Goal: Task Accomplishment & Management: Manage account settings

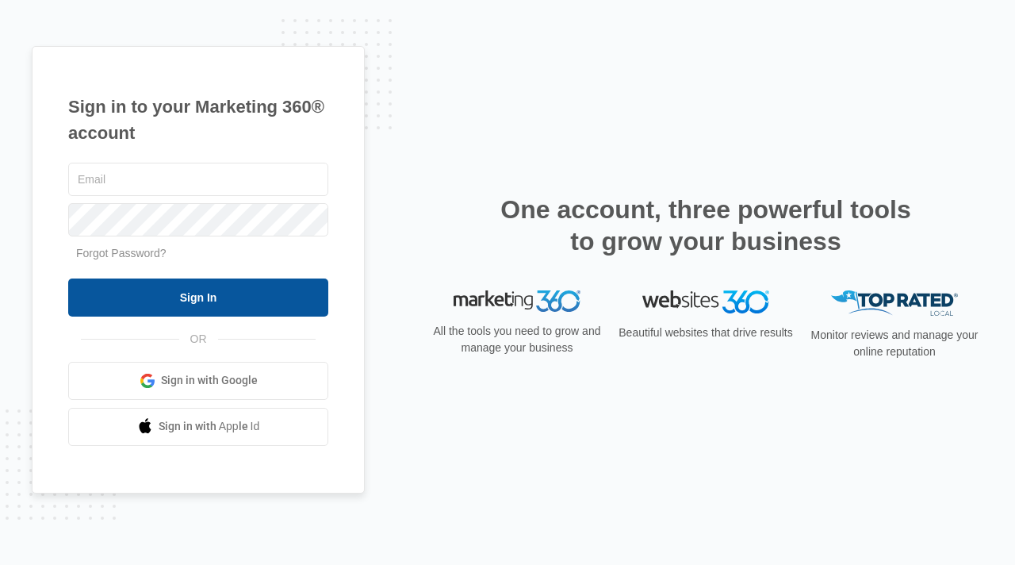
type input "[PERSON_NAME][EMAIL_ADDRESS][DOMAIN_NAME]"
click at [211, 297] on input "Sign In" at bounding box center [198, 297] width 260 height 38
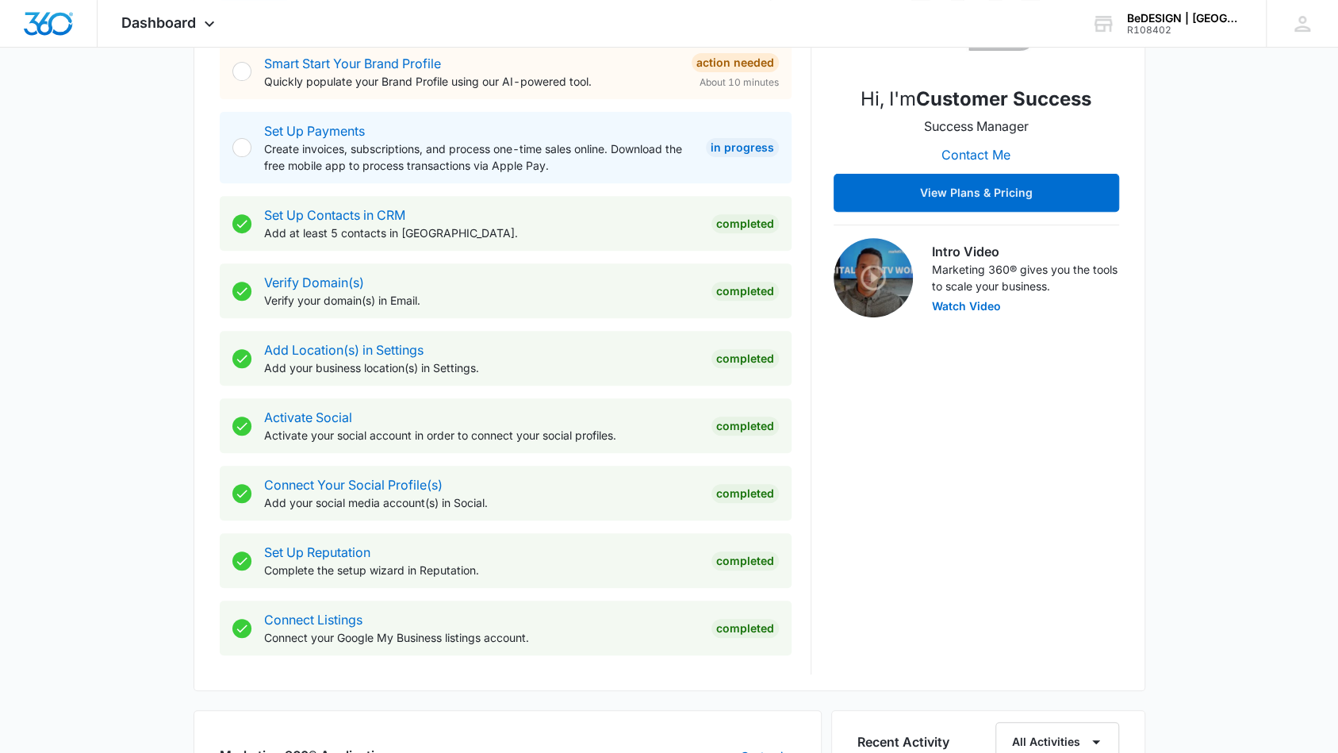
scroll to position [306, 0]
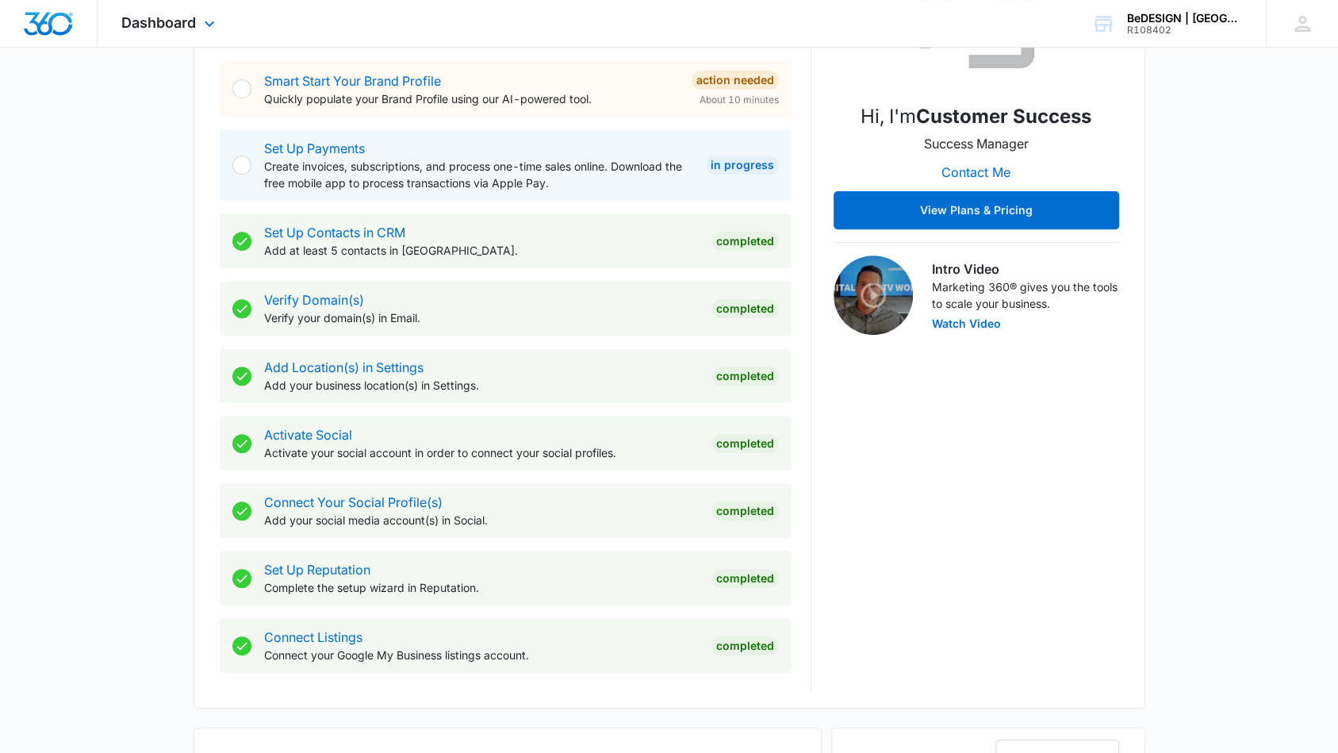
click at [197, 25] on div "Dashboard Apps Reputation Websites Forms CRM Email Social Content Ads Intellige…" at bounding box center [170, 23] width 145 height 47
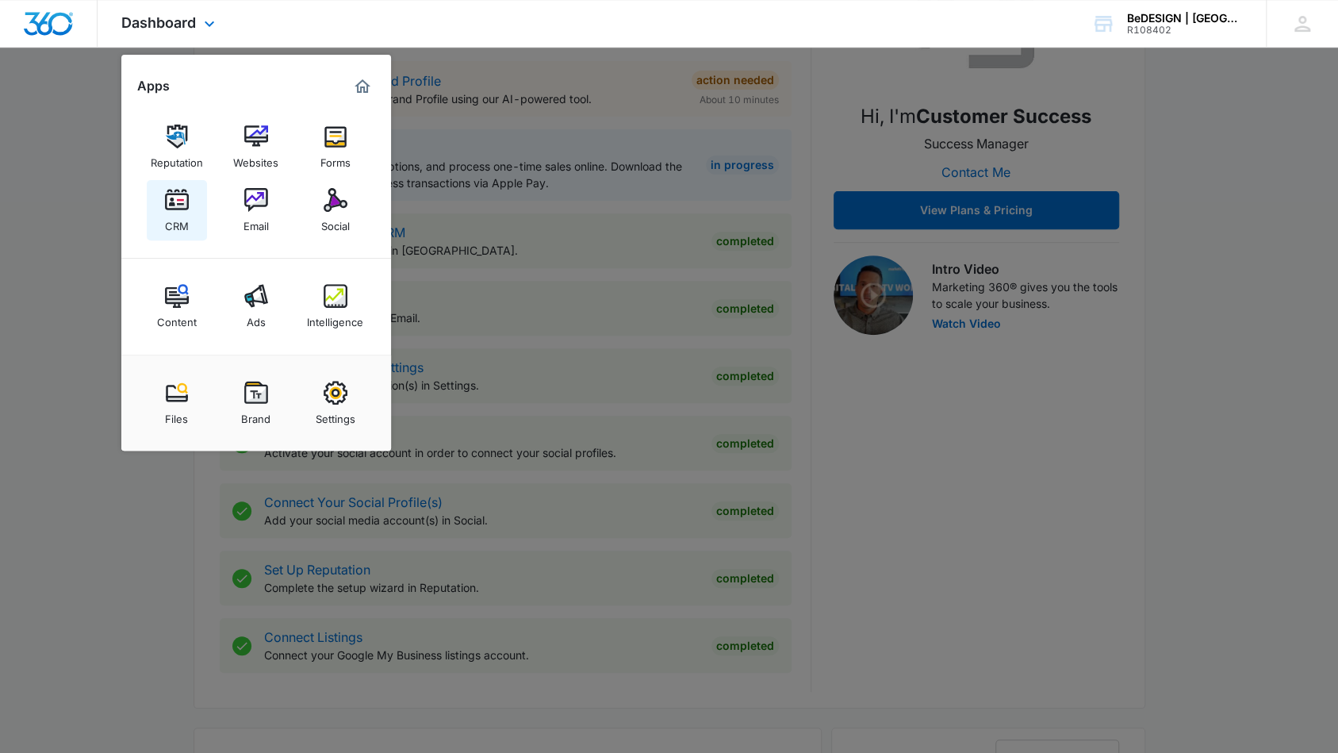
click at [175, 199] on img at bounding box center [177, 200] width 24 height 24
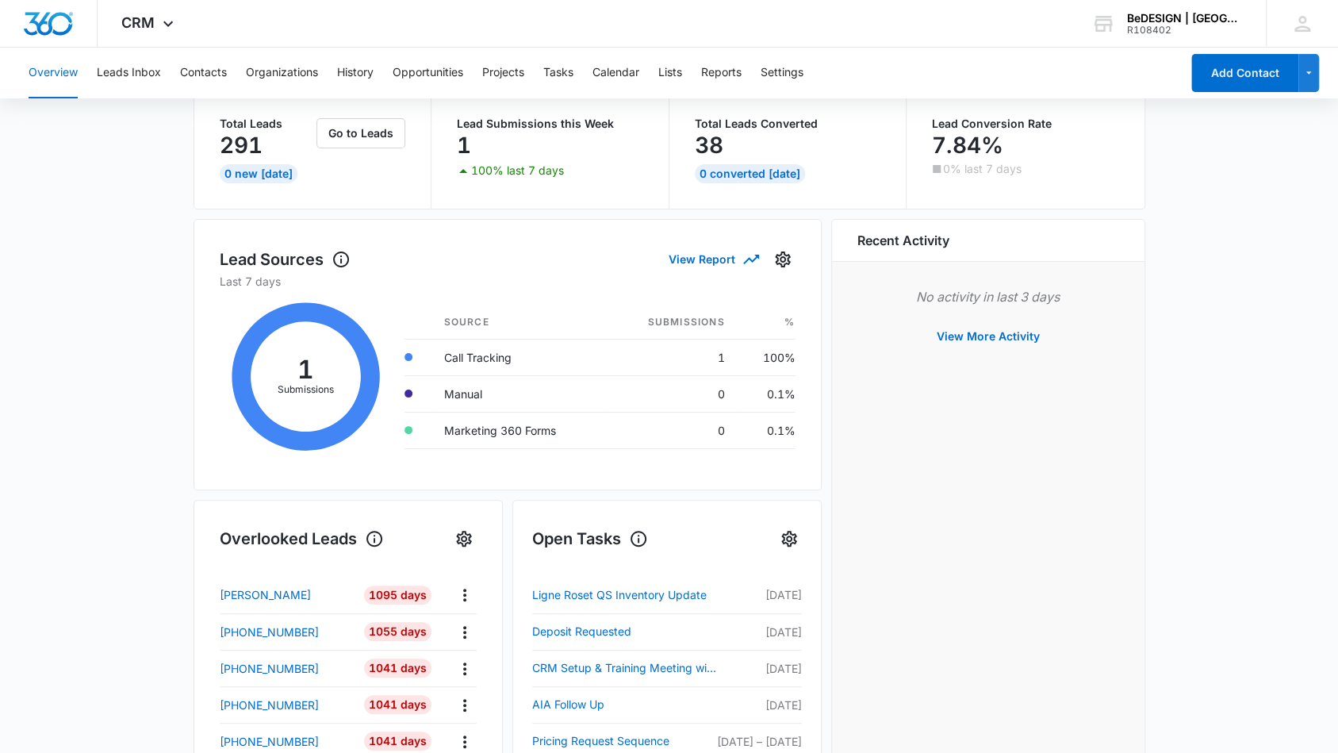
scroll to position [174, 0]
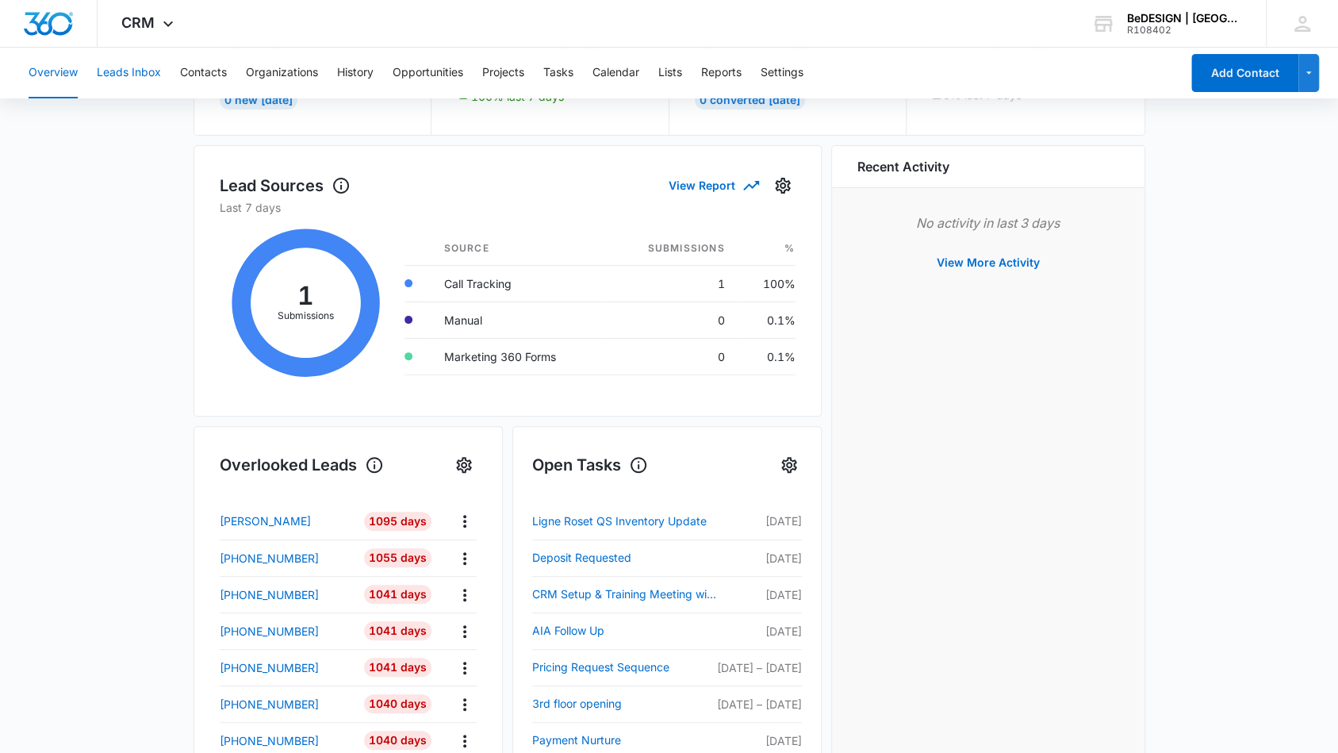
click at [148, 71] on button "Leads Inbox" at bounding box center [129, 73] width 64 height 51
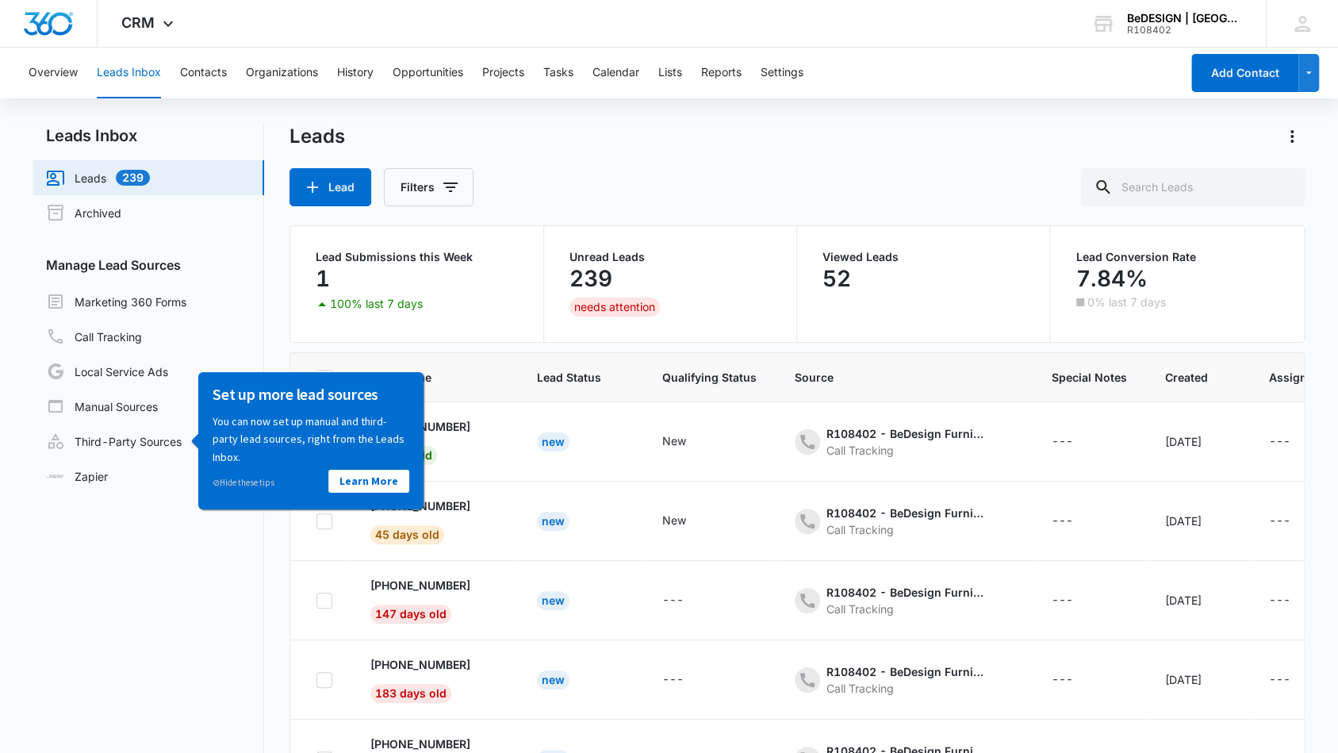
click at [593, 163] on div "Leads Lead Filters" at bounding box center [797, 165] width 1015 height 83
click at [179, 502] on nav "Leads Inbox Leads 239 Archived Manage Lead Sources Marketing 360 Forms Call Tra…" at bounding box center [148, 491] width 231 height 735
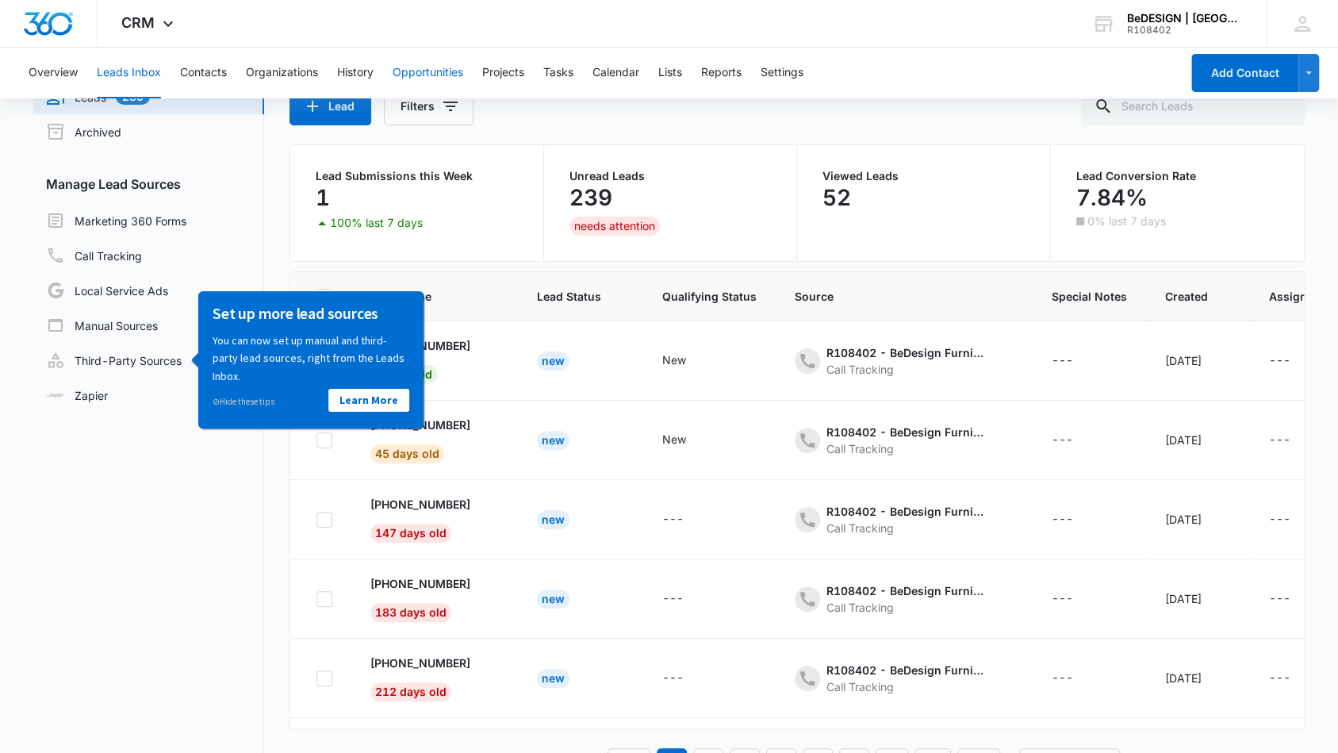
click at [438, 72] on button "Opportunities" at bounding box center [428, 73] width 71 height 51
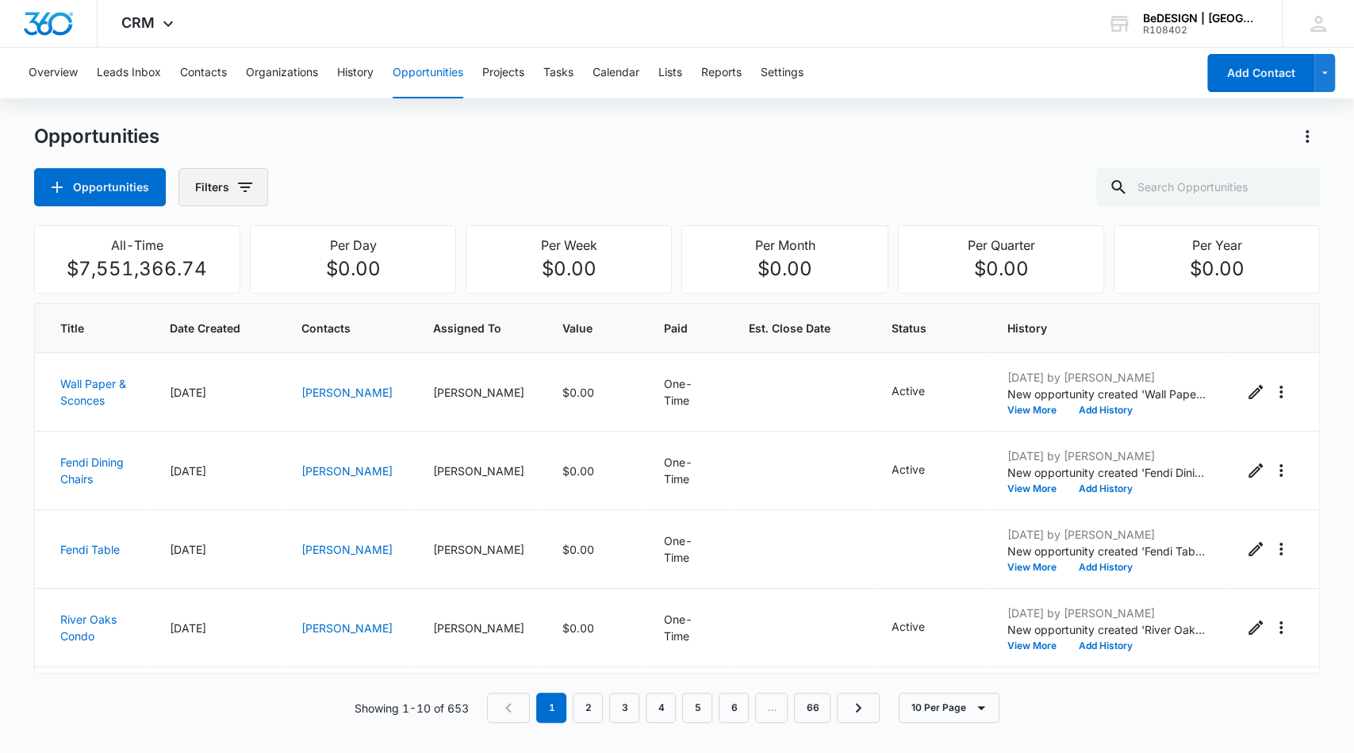
click at [219, 195] on button "Filters" at bounding box center [223, 187] width 90 height 38
click at [368, 244] on icon "Show Assigned By filters" at bounding box center [364, 245] width 19 height 19
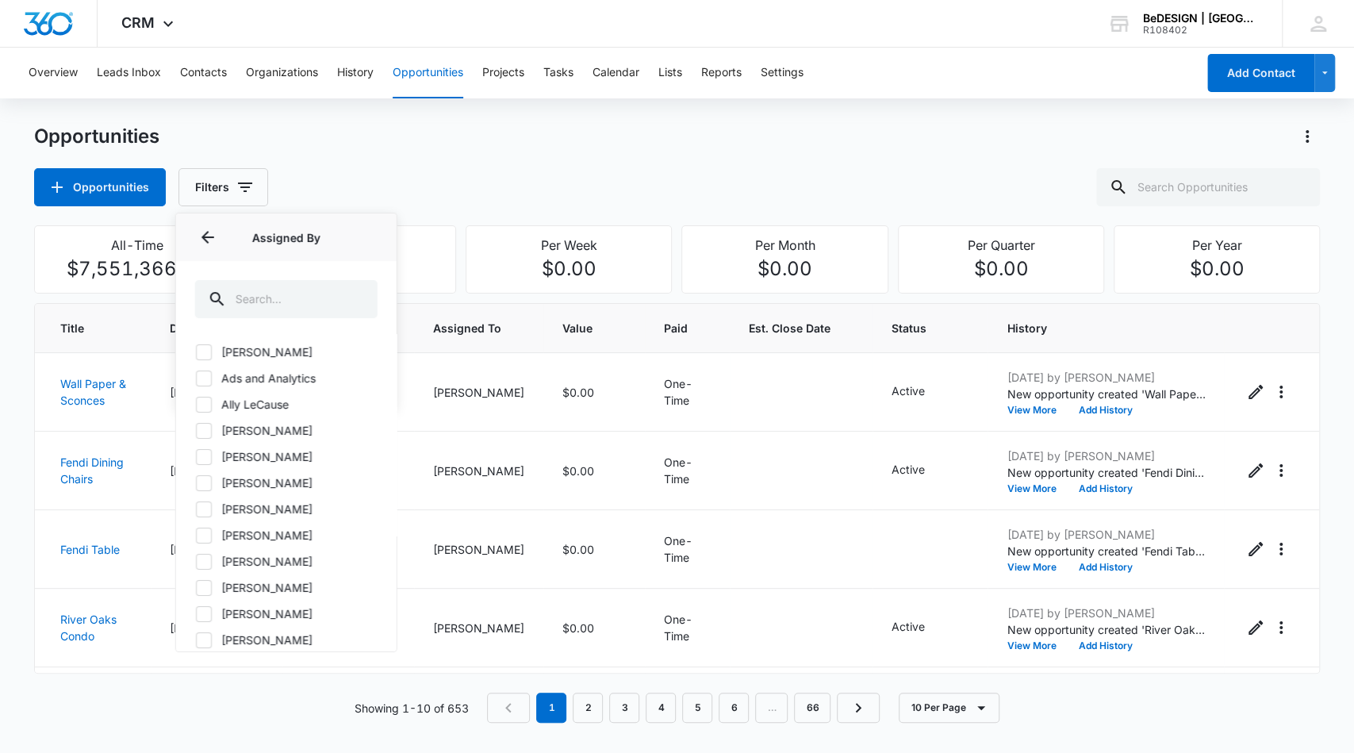
click at [208, 558] on icon at bounding box center [204, 562] width 14 height 14
click at [196, 561] on input "[PERSON_NAME]" at bounding box center [195, 561] width 1 height 1
checkbox input "true"
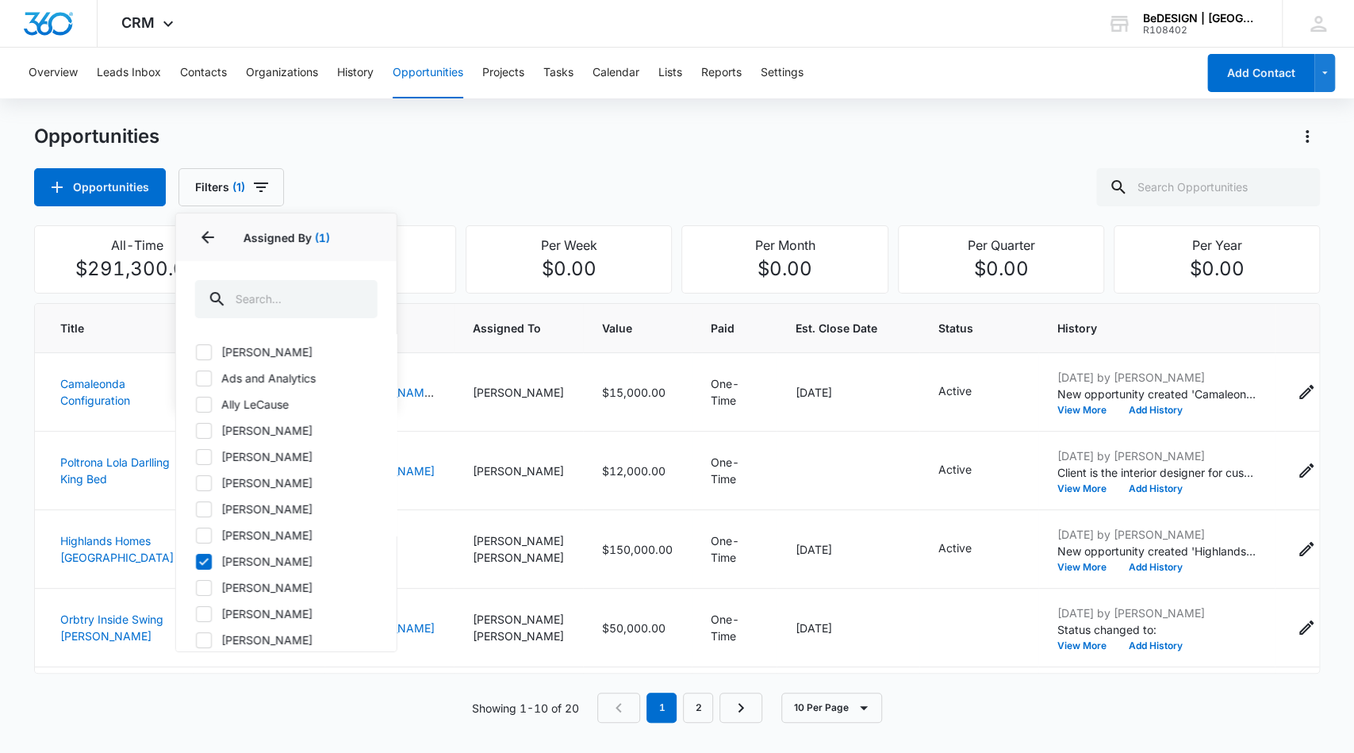
click at [663, 172] on div "Opportunities Filters (1) Assigned By 1 Assigned By (1) [PERSON_NAME] Ads and A…" at bounding box center [677, 187] width 1287 height 38
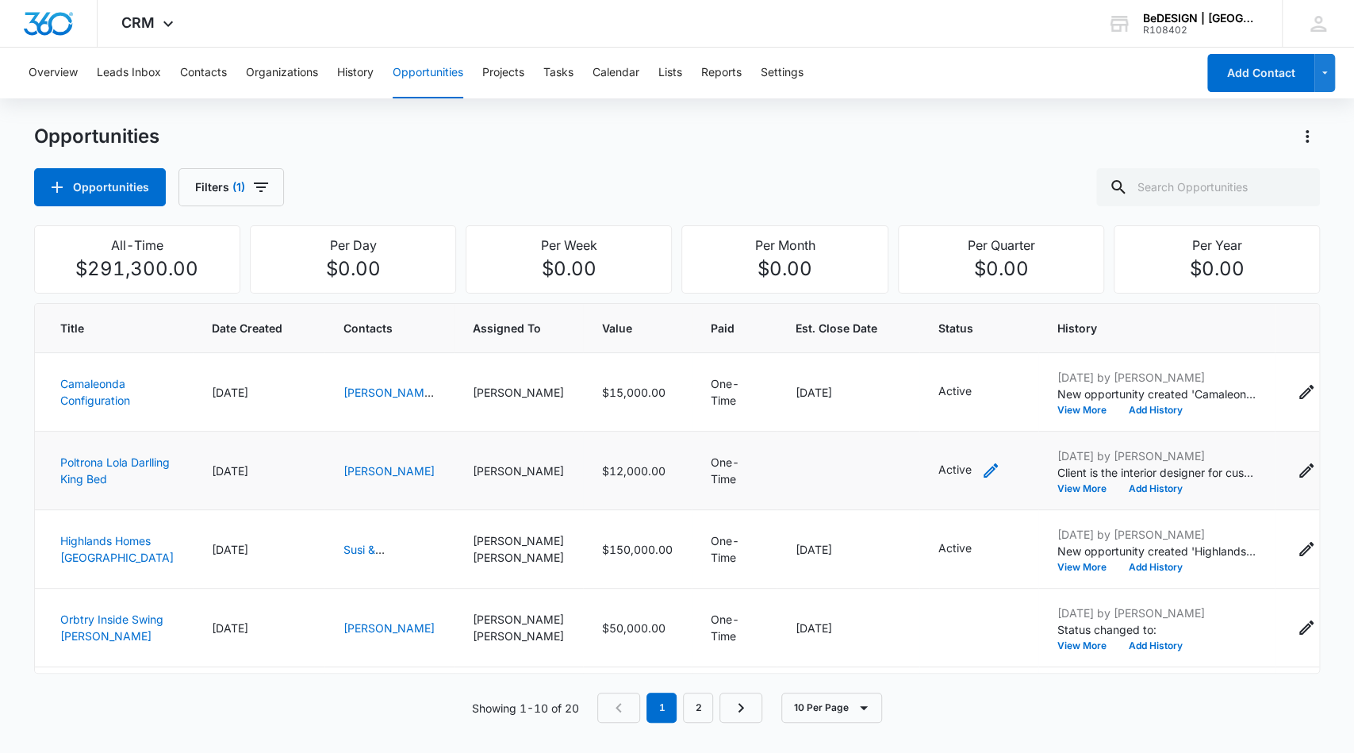
click at [981, 466] on icon "- - Select to Edit Field" at bounding box center [990, 470] width 19 height 19
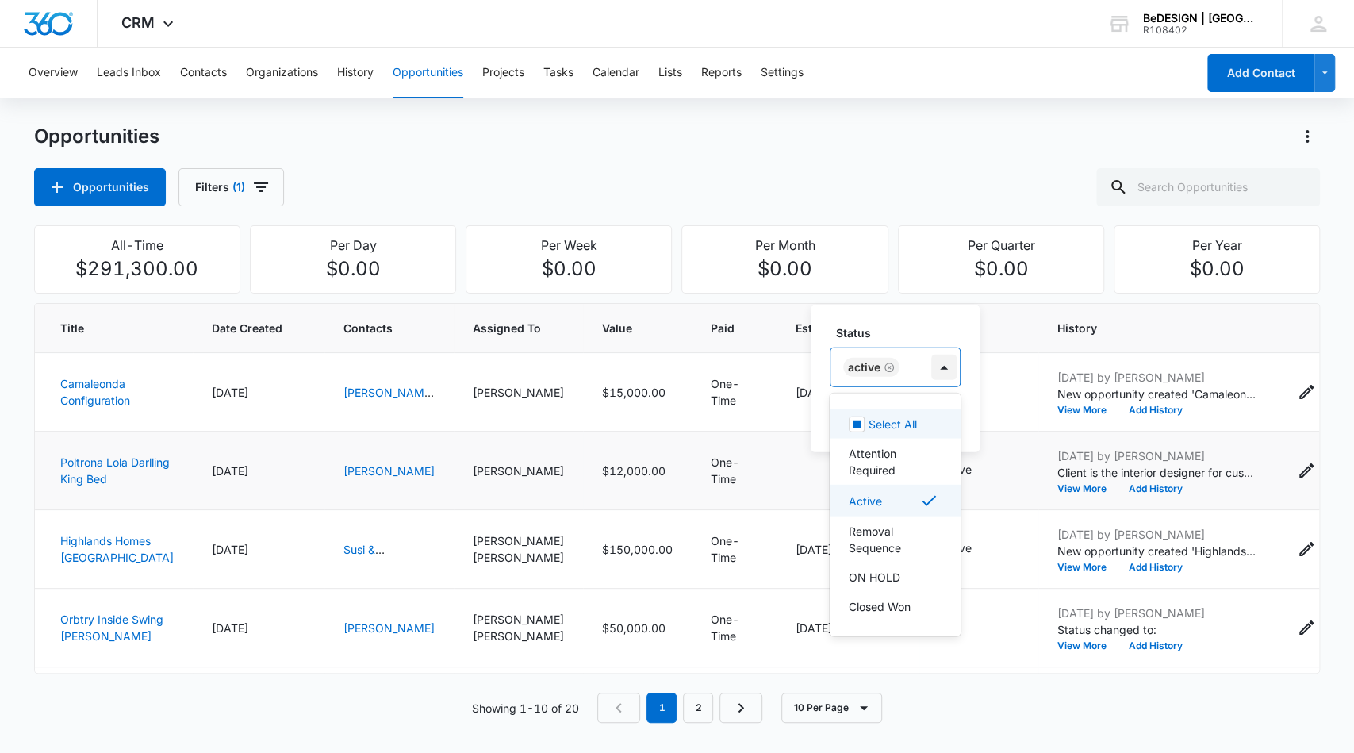
click at [941, 370] on div at bounding box center [943, 367] width 25 height 25
click at [881, 547] on p "Removal Sequence" at bounding box center [894, 539] width 90 height 33
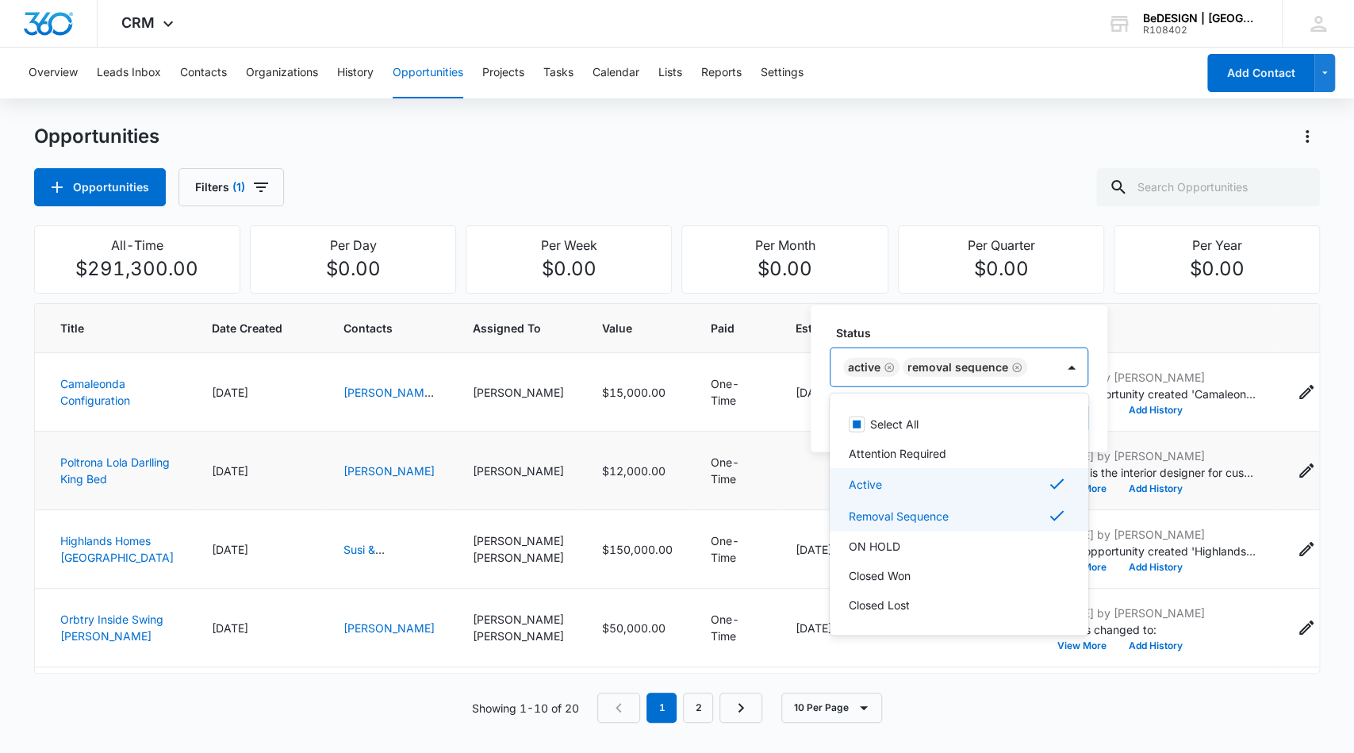
click at [955, 484] on div "Active" at bounding box center [957, 483] width 217 height 19
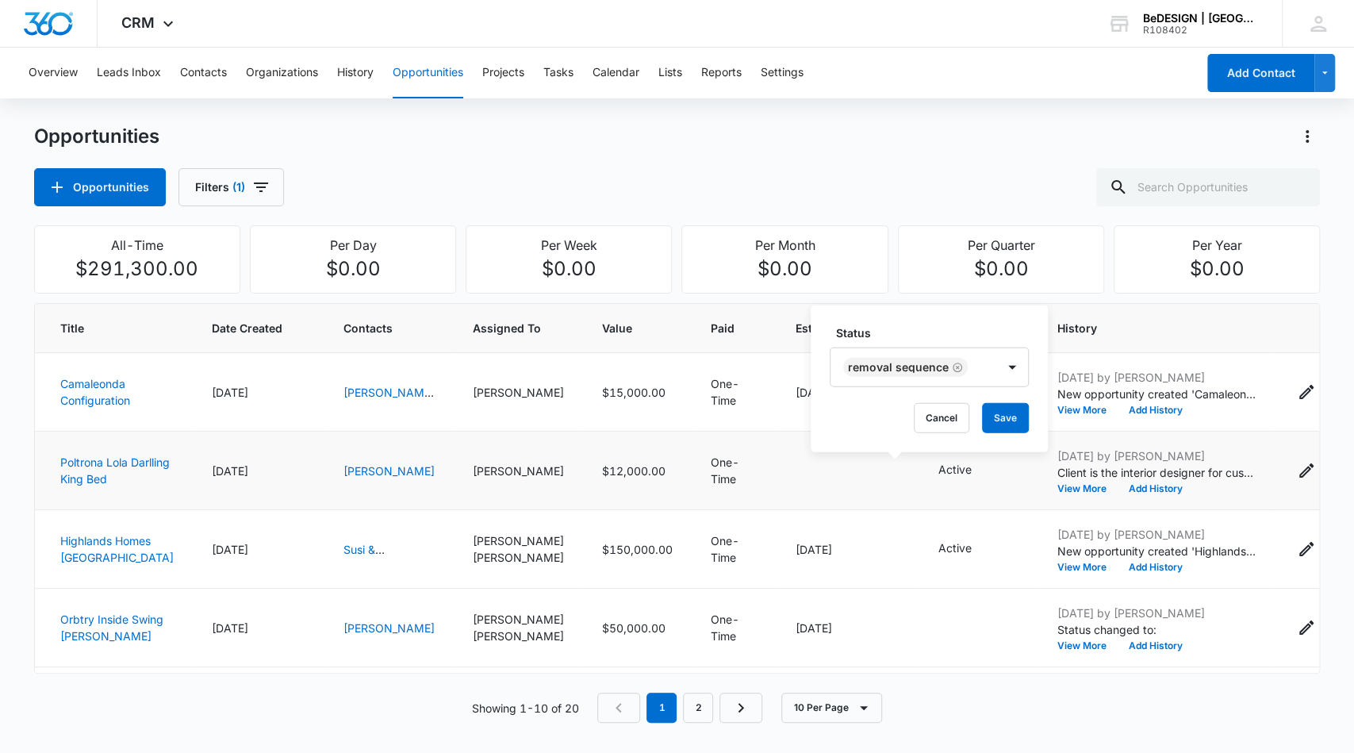
click at [1033, 397] on div "Status Removal Sequence Cancel Save" at bounding box center [929, 378] width 237 height 147
click at [1019, 416] on button "Save" at bounding box center [1005, 418] width 47 height 30
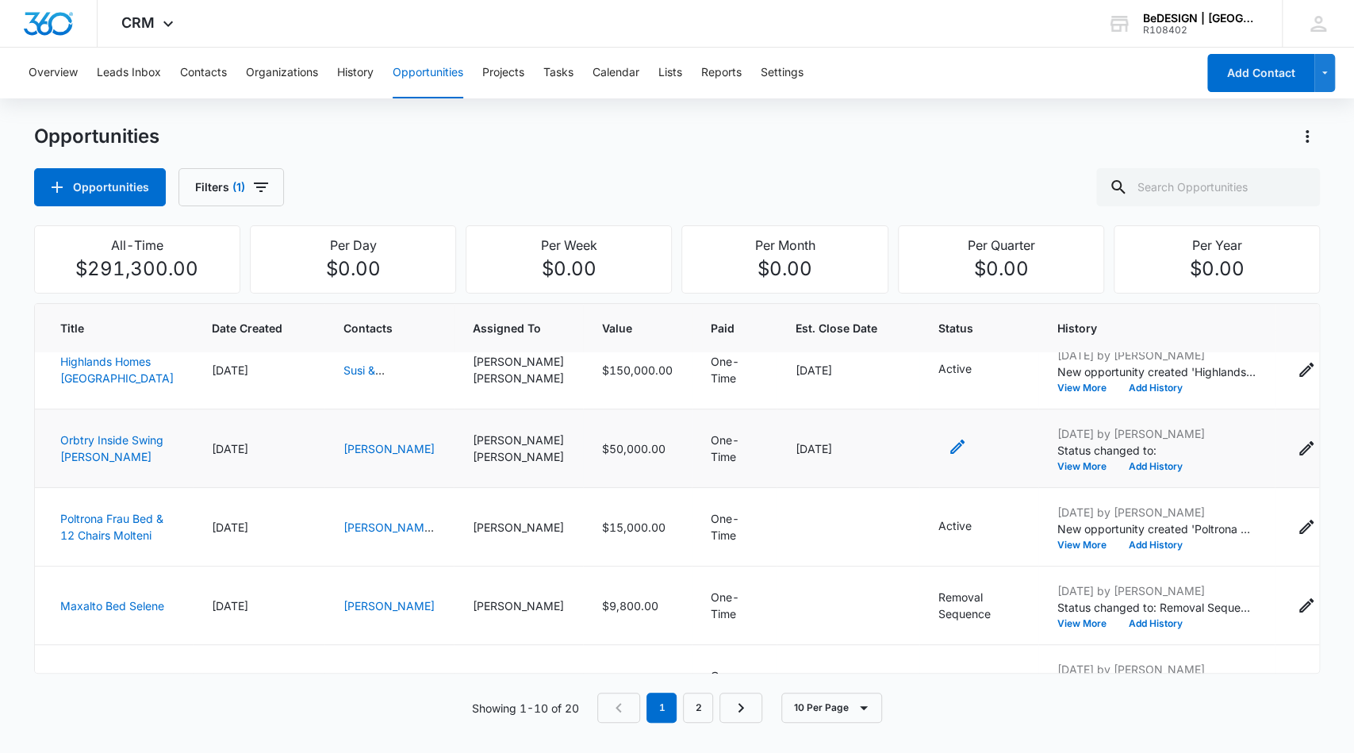
click at [948, 456] on icon "- - Select to Edit Field" at bounding box center [957, 446] width 19 height 19
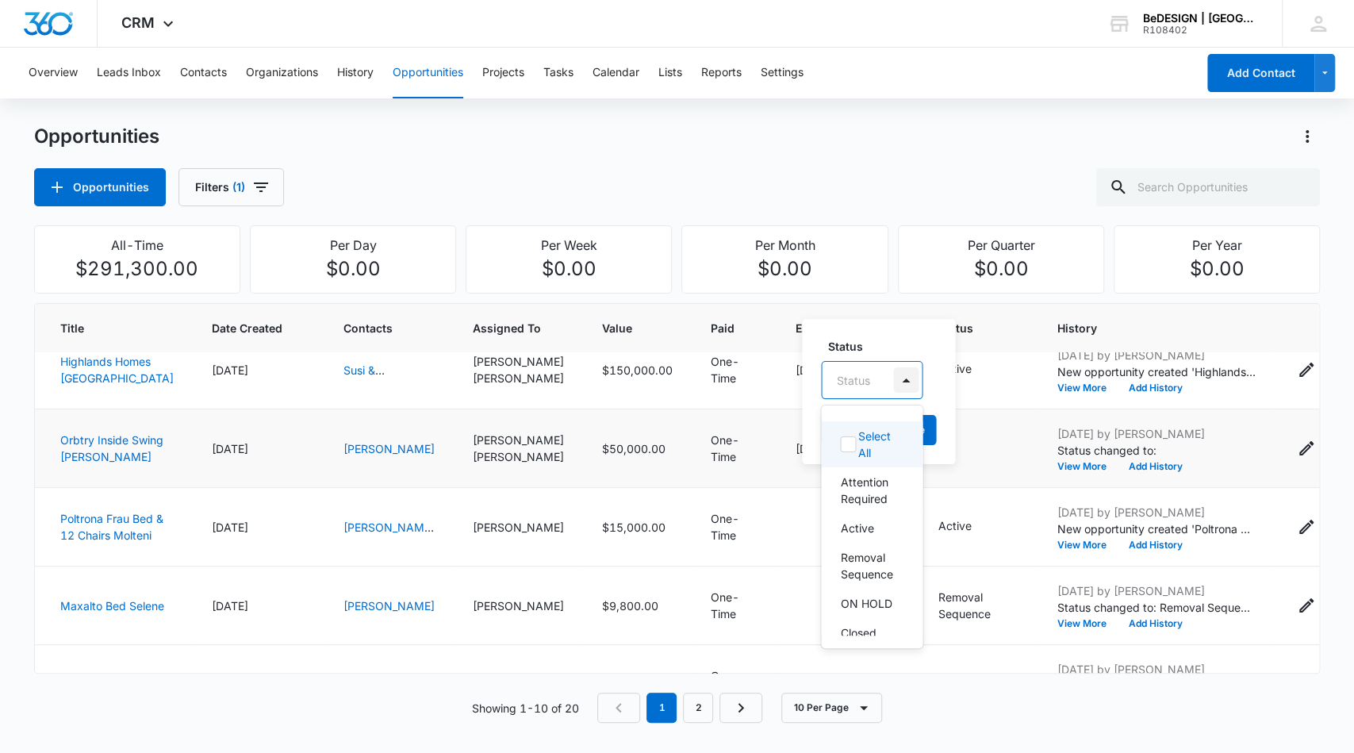
click at [905, 375] on div at bounding box center [905, 379] width 25 height 25
click at [907, 384] on div at bounding box center [905, 379] width 25 height 25
click at [882, 547] on p "Closed Won" at bounding box center [870, 563] width 60 height 33
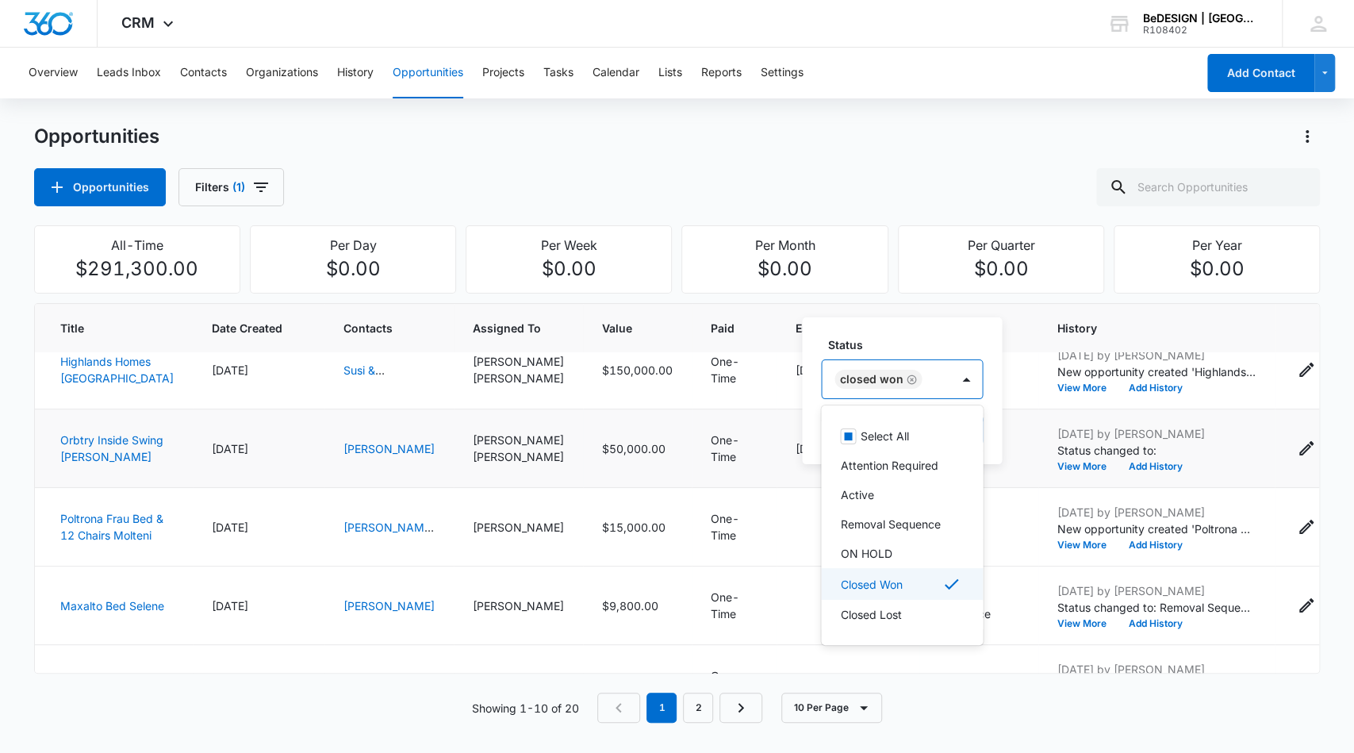
click at [922, 585] on div "Closed Won" at bounding box center [900, 583] width 121 height 19
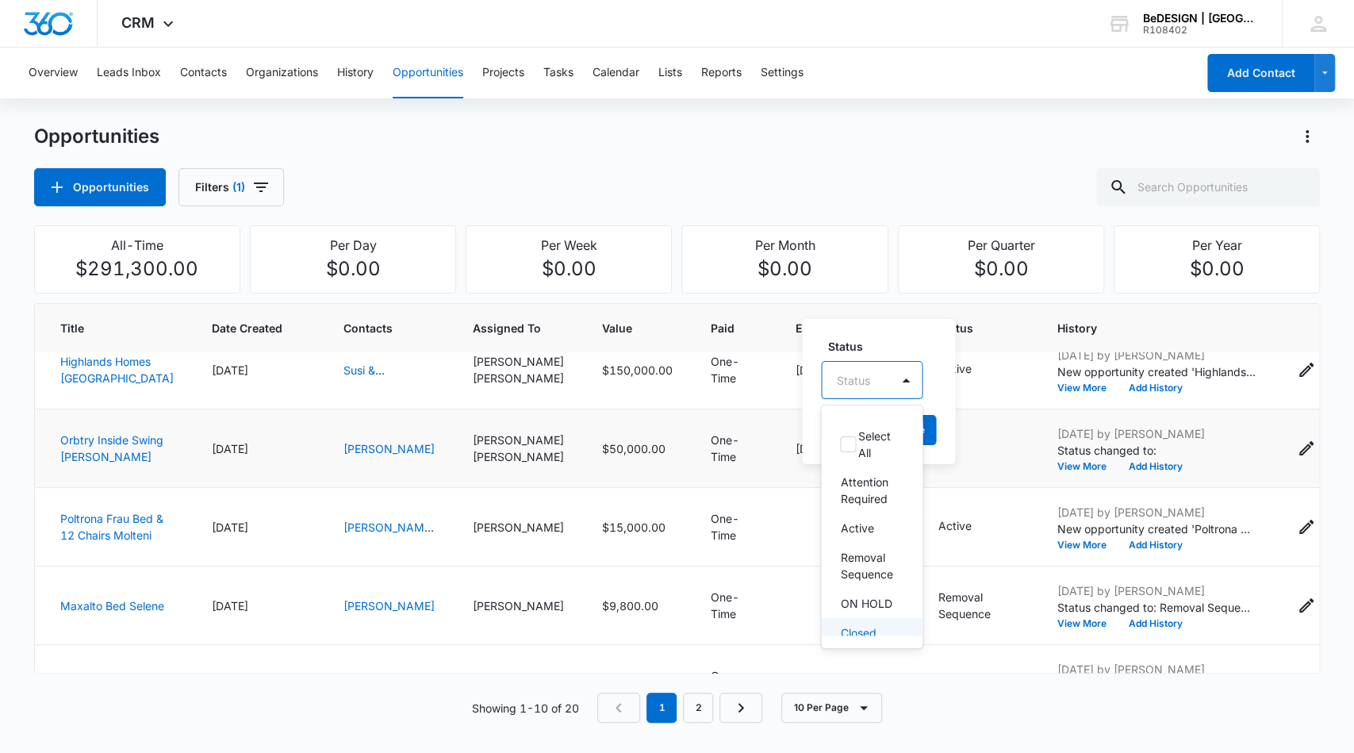
scroll to position [94, 0]
click at [880, 571] on p "Closed Won" at bounding box center [870, 563] width 60 height 33
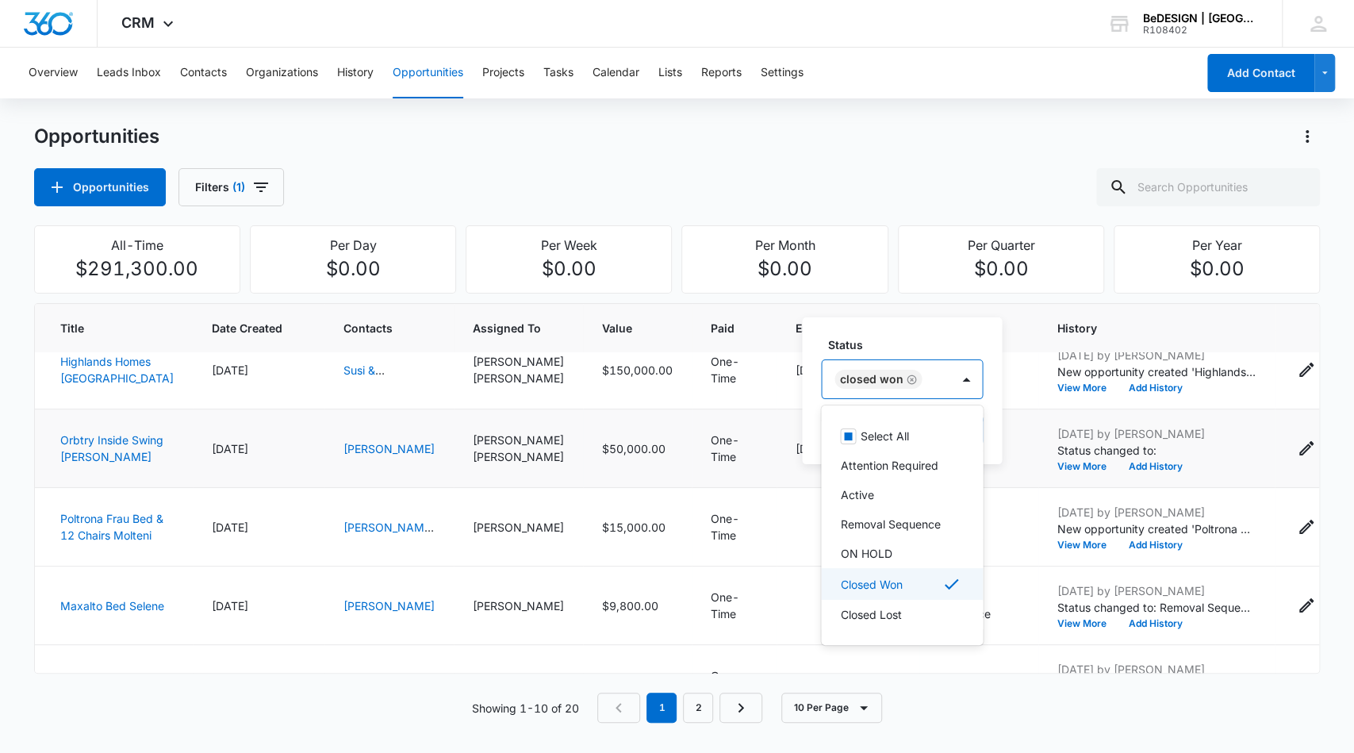
scroll to position [0, 0]
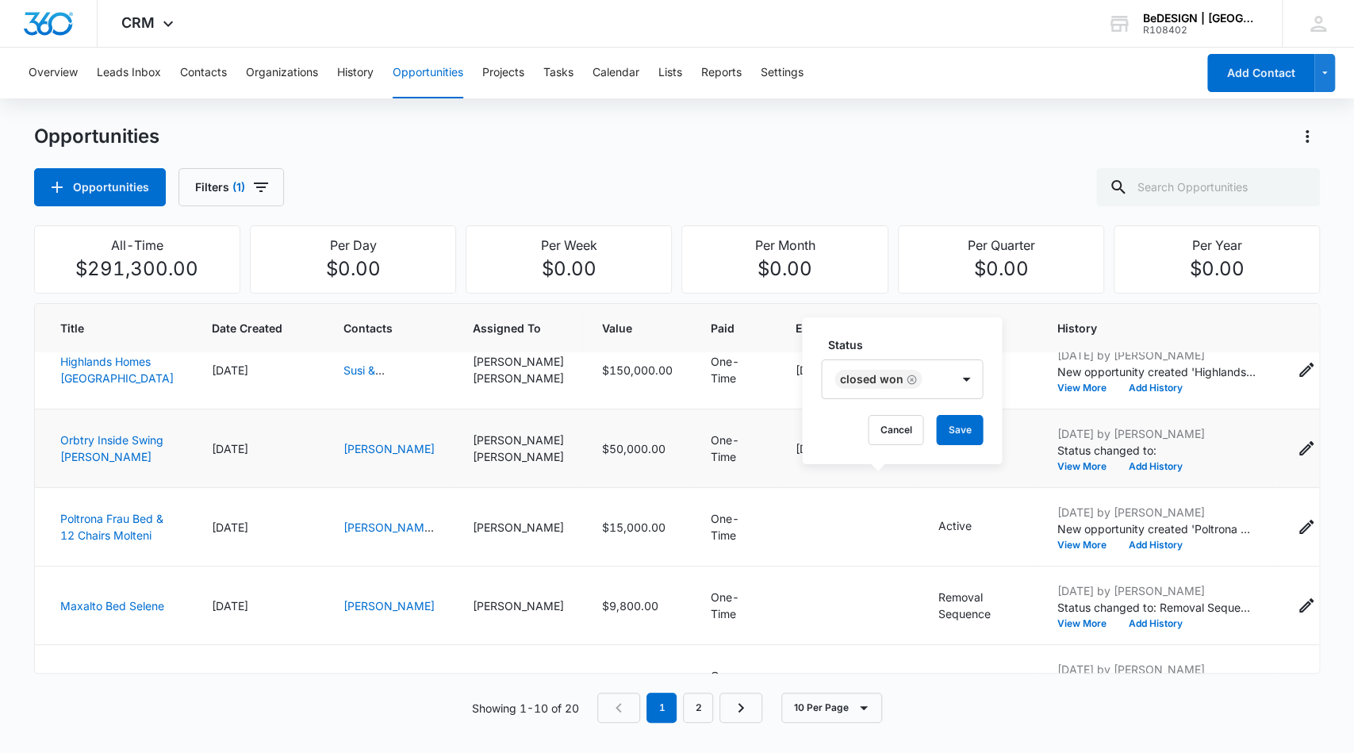
click at [992, 418] on div "Status Closed Won Cancel Save" at bounding box center [902, 390] width 200 height 147
click at [958, 436] on button "Save" at bounding box center [959, 430] width 47 height 30
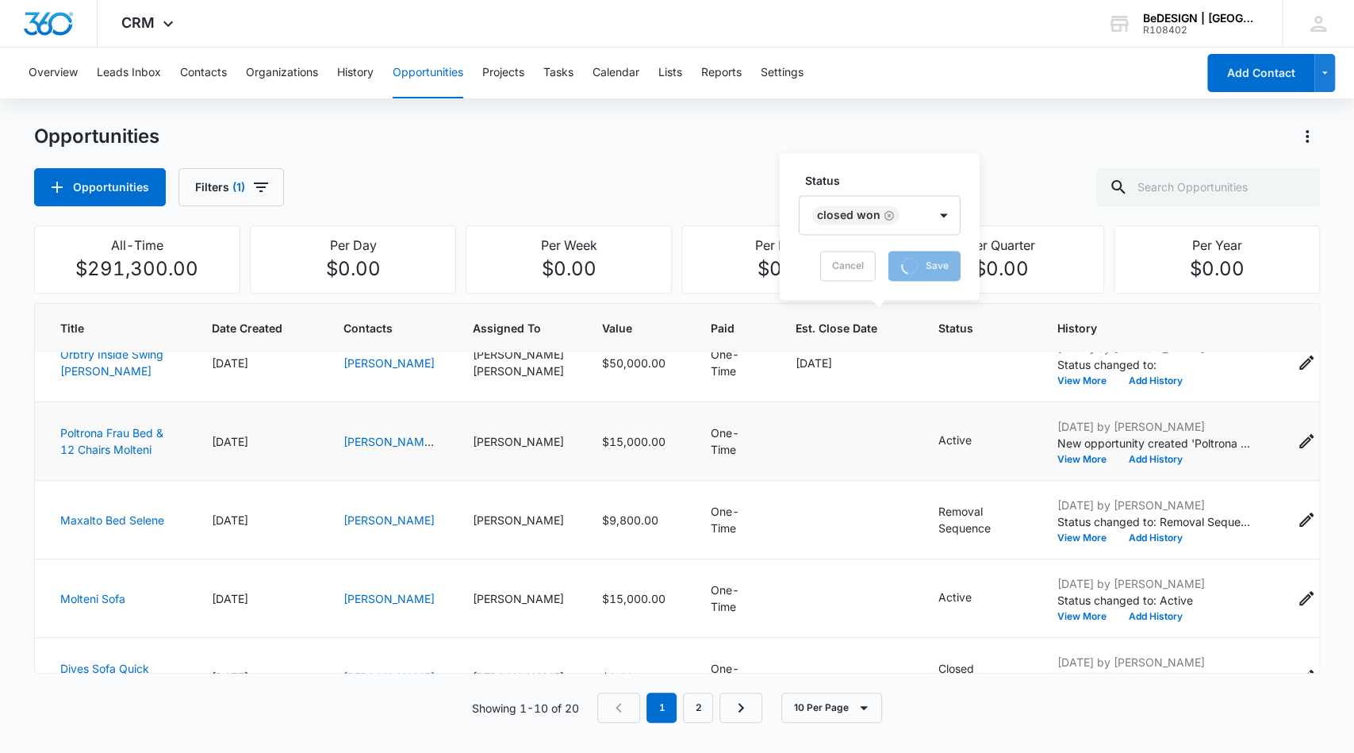
scroll to position [345, 0]
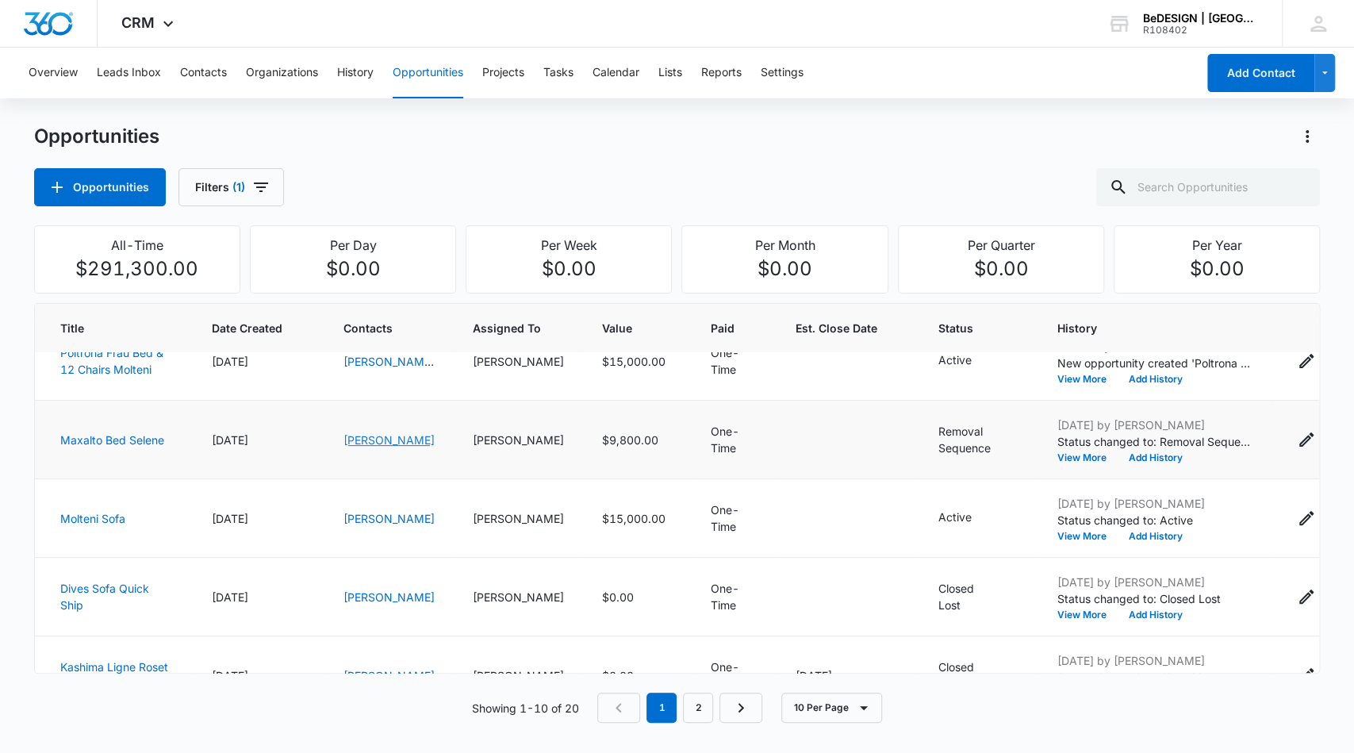
click at [355, 447] on link "[PERSON_NAME]" at bounding box center [389, 439] width 91 height 13
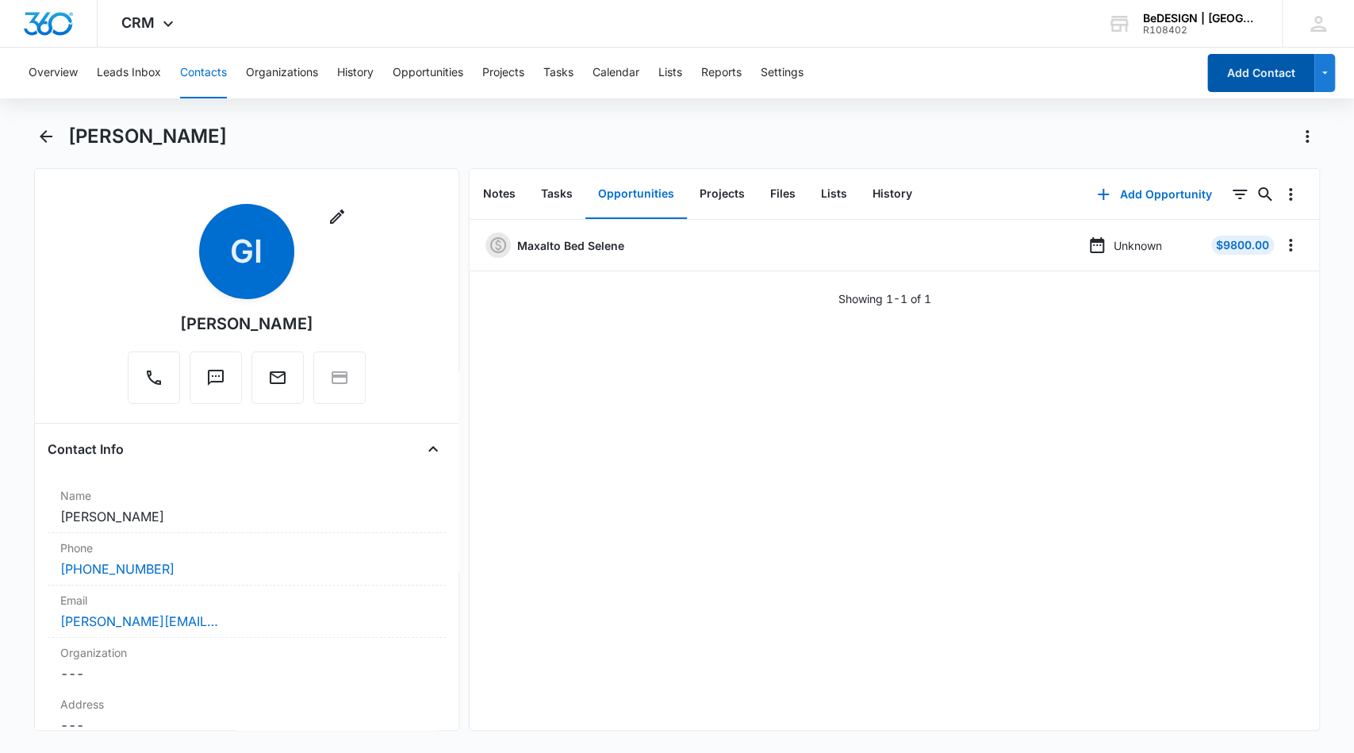
click at [1242, 83] on button "Add Contact" at bounding box center [1260, 73] width 107 height 38
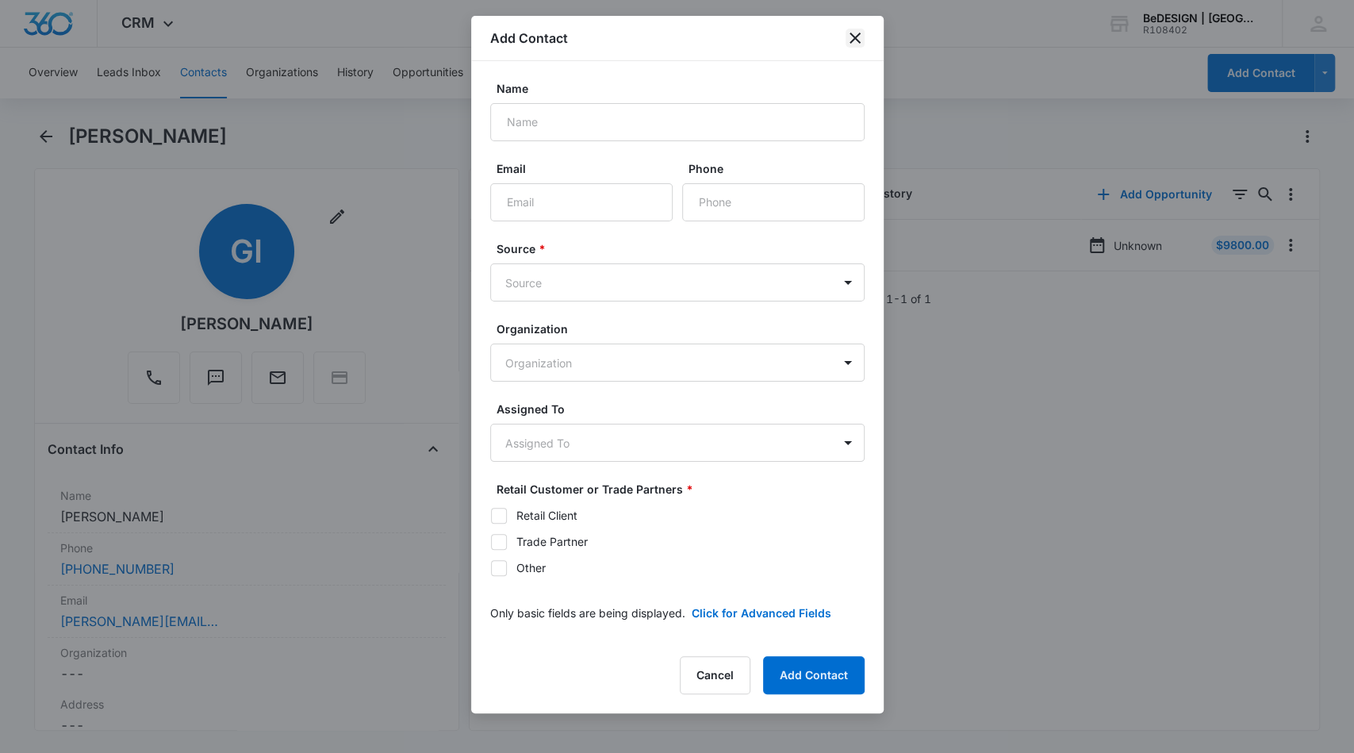
click at [858, 38] on icon "close" at bounding box center [855, 38] width 19 height 19
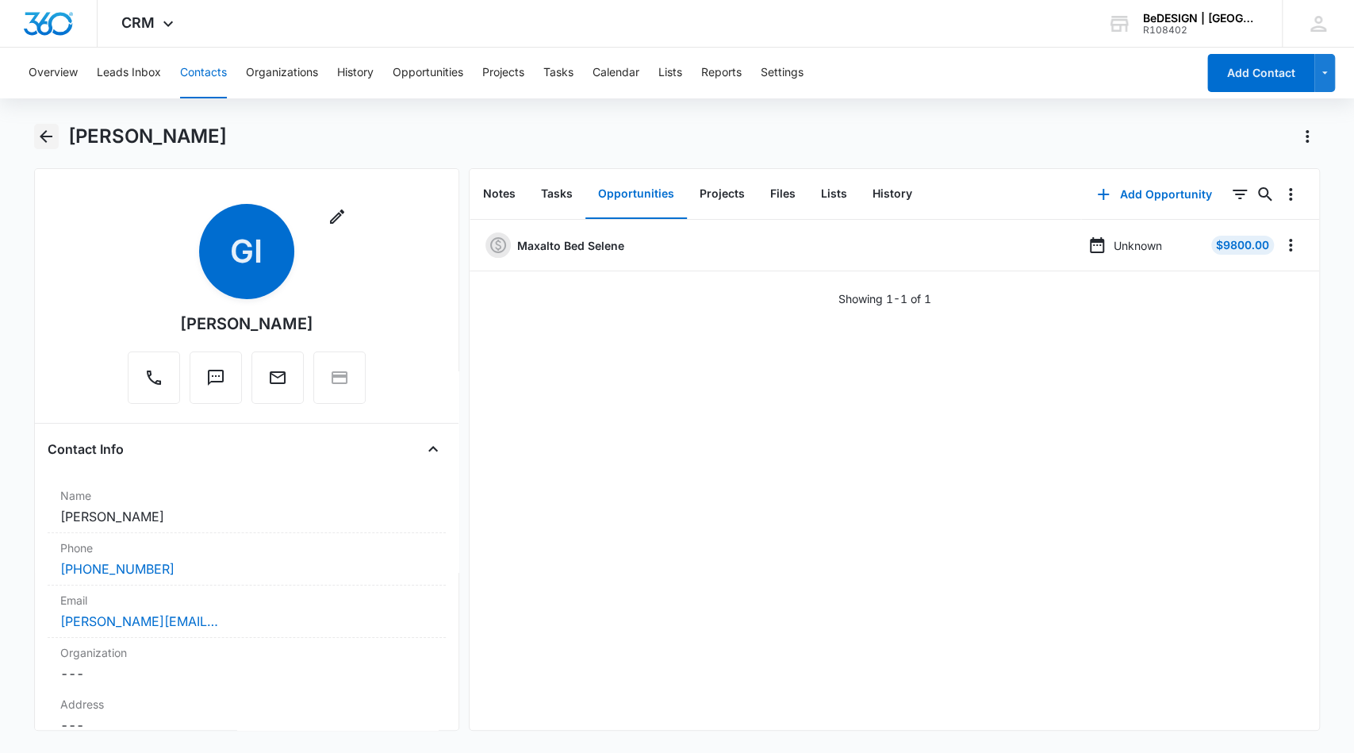
click at [52, 135] on icon "Back" at bounding box center [45, 136] width 19 height 19
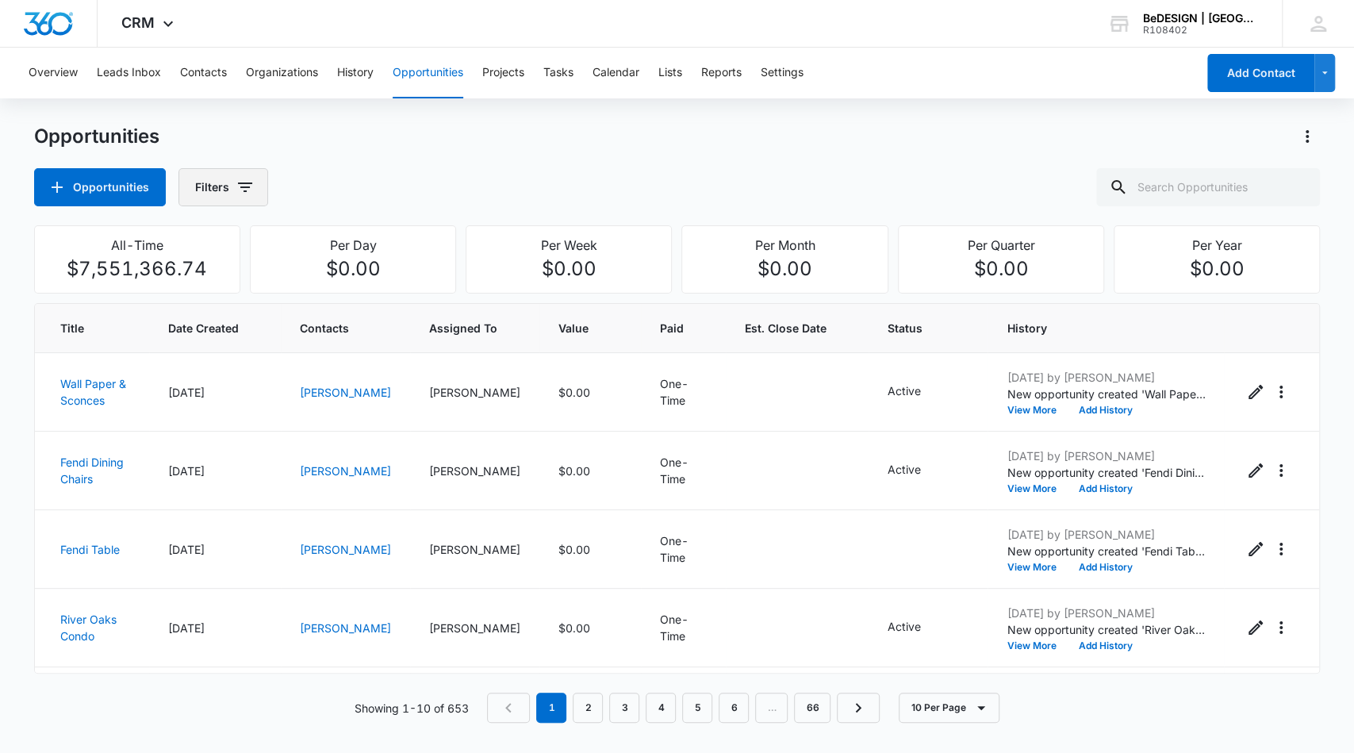
click at [244, 198] on button "Filters" at bounding box center [223, 187] width 90 height 38
click at [365, 286] on icon "Show Assigned To filters" at bounding box center [365, 286] width 4 height 8
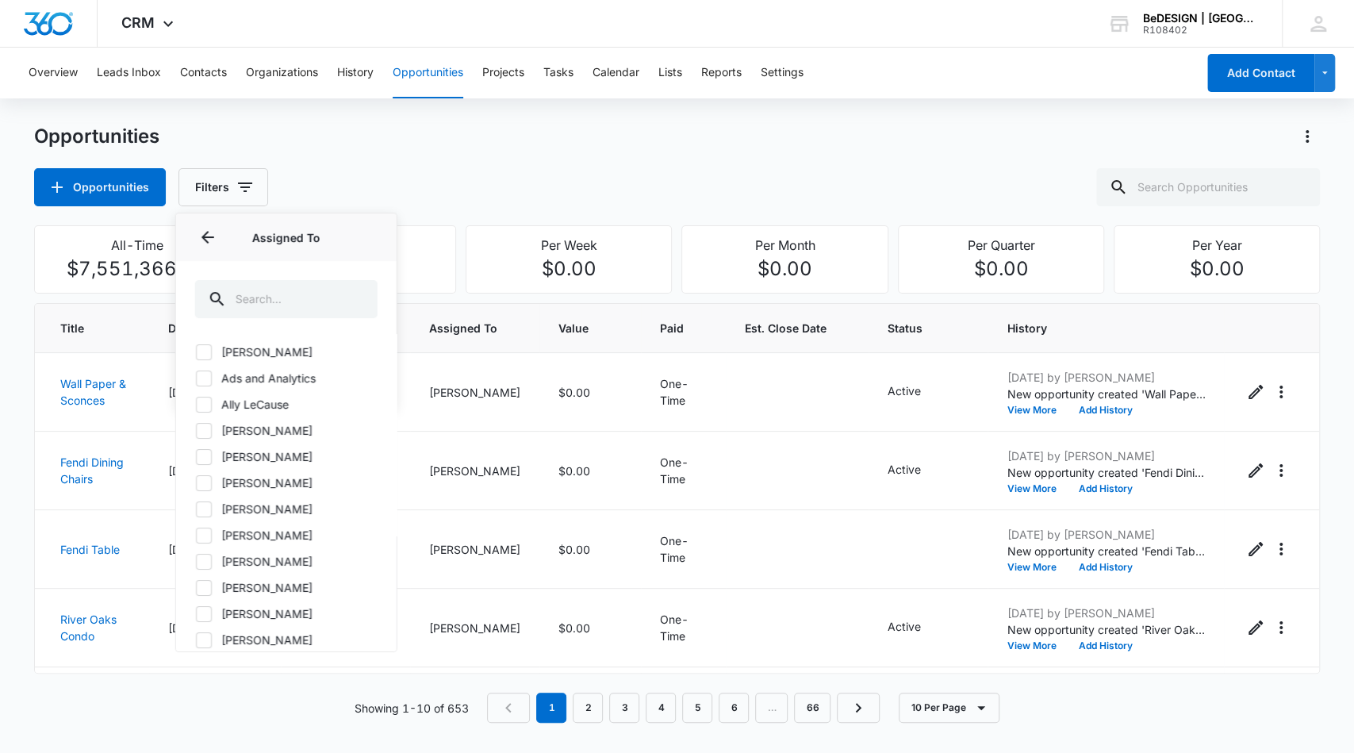
click at [209, 559] on icon at bounding box center [204, 562] width 14 height 14
click at [196, 561] on input "[PERSON_NAME]" at bounding box center [195, 561] width 1 height 1
checkbox input "true"
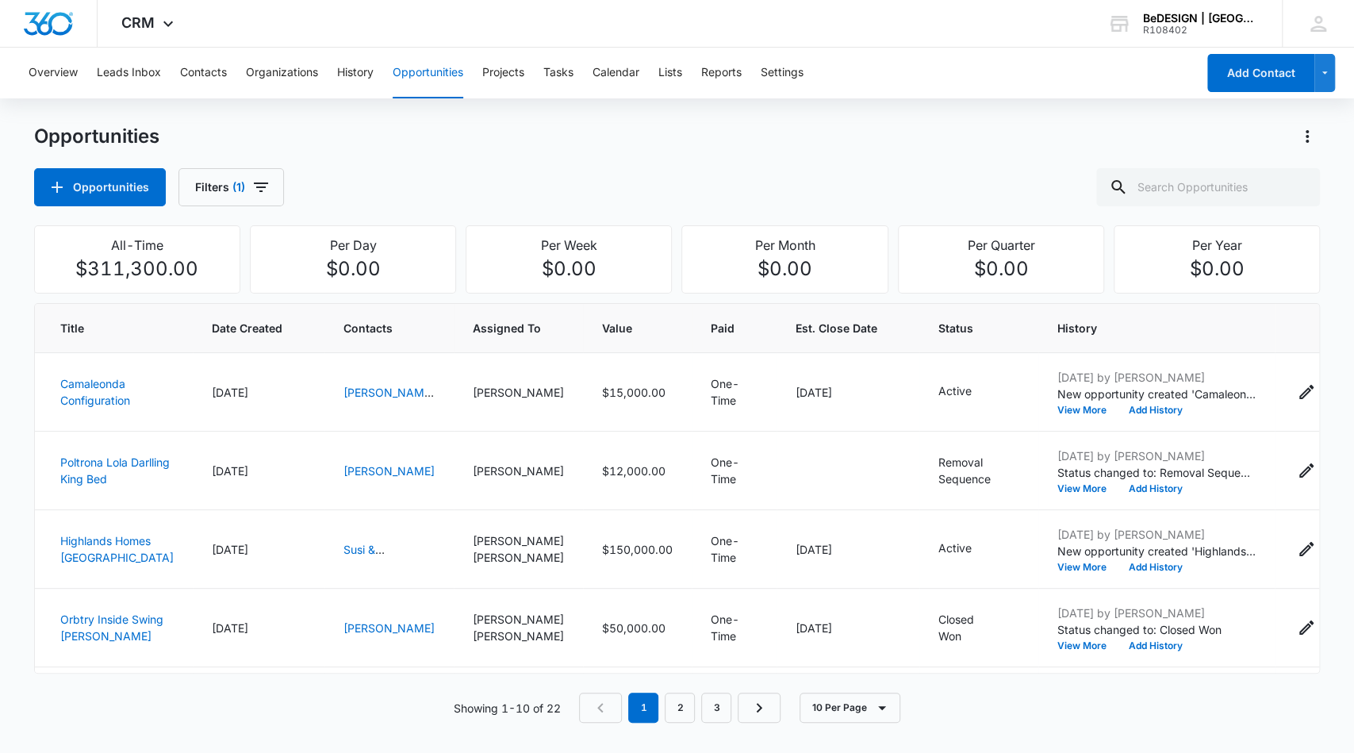
click at [698, 150] on div "Opportunities Opportunities Filters (1)" at bounding box center [677, 165] width 1287 height 83
click at [86, 193] on button "Opportunities" at bounding box center [100, 187] width 132 height 38
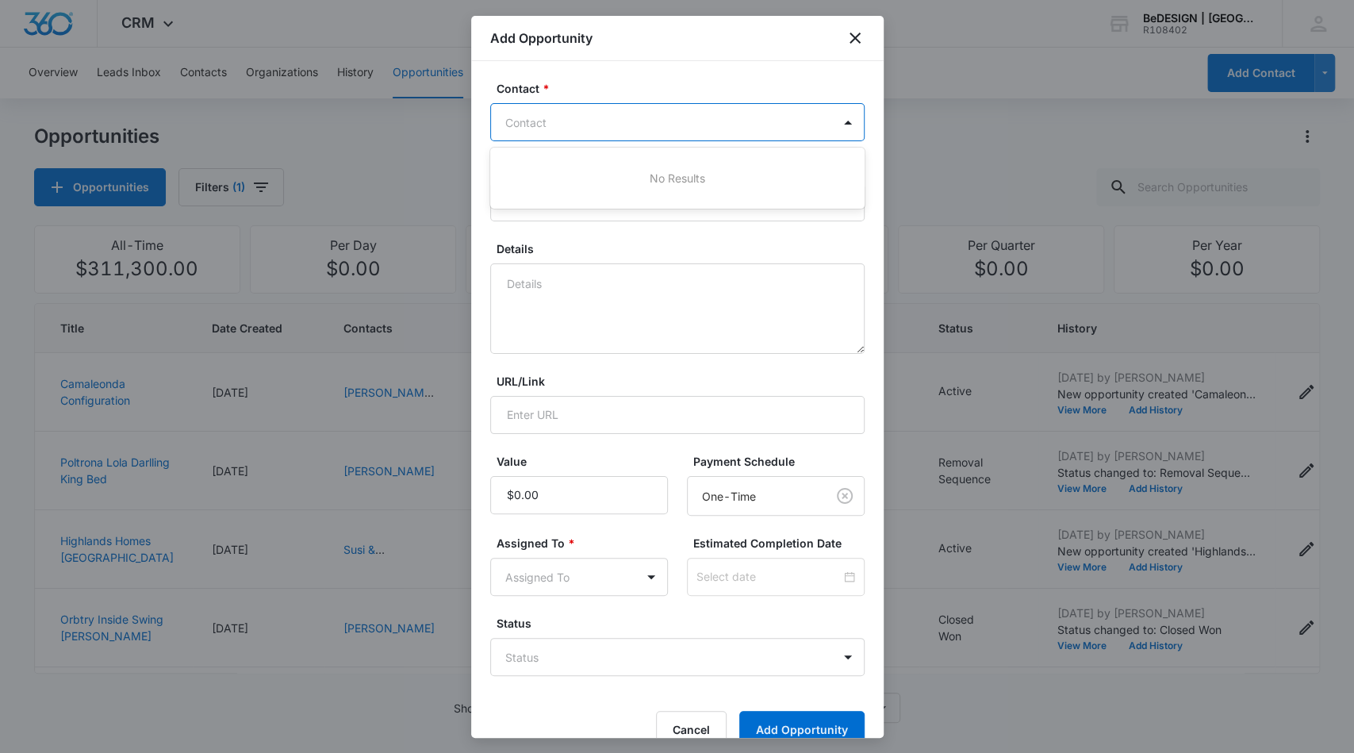
click at [564, 127] on div at bounding box center [667, 123] width 325 height 20
type input "Eddi"
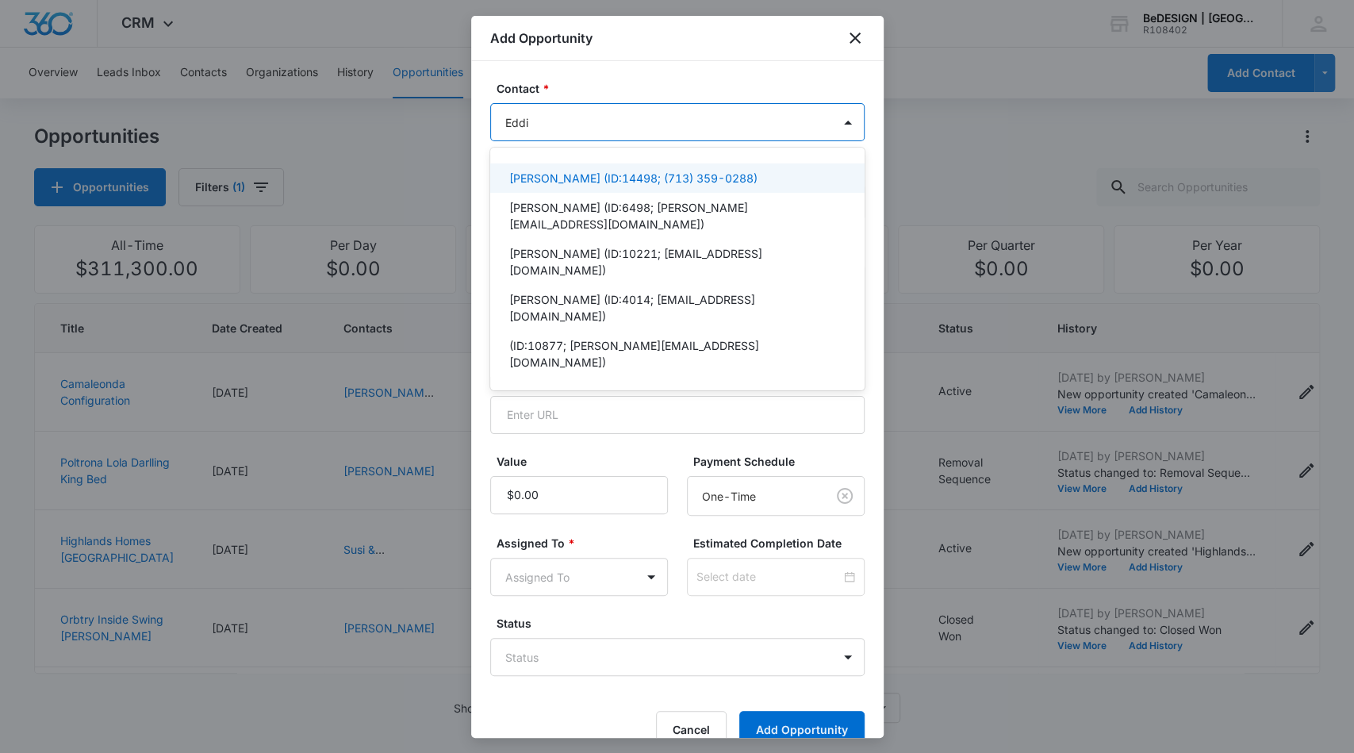
click at [560, 171] on p "[PERSON_NAME] (ID:14498; (713) 359-0288)" at bounding box center [633, 178] width 248 height 17
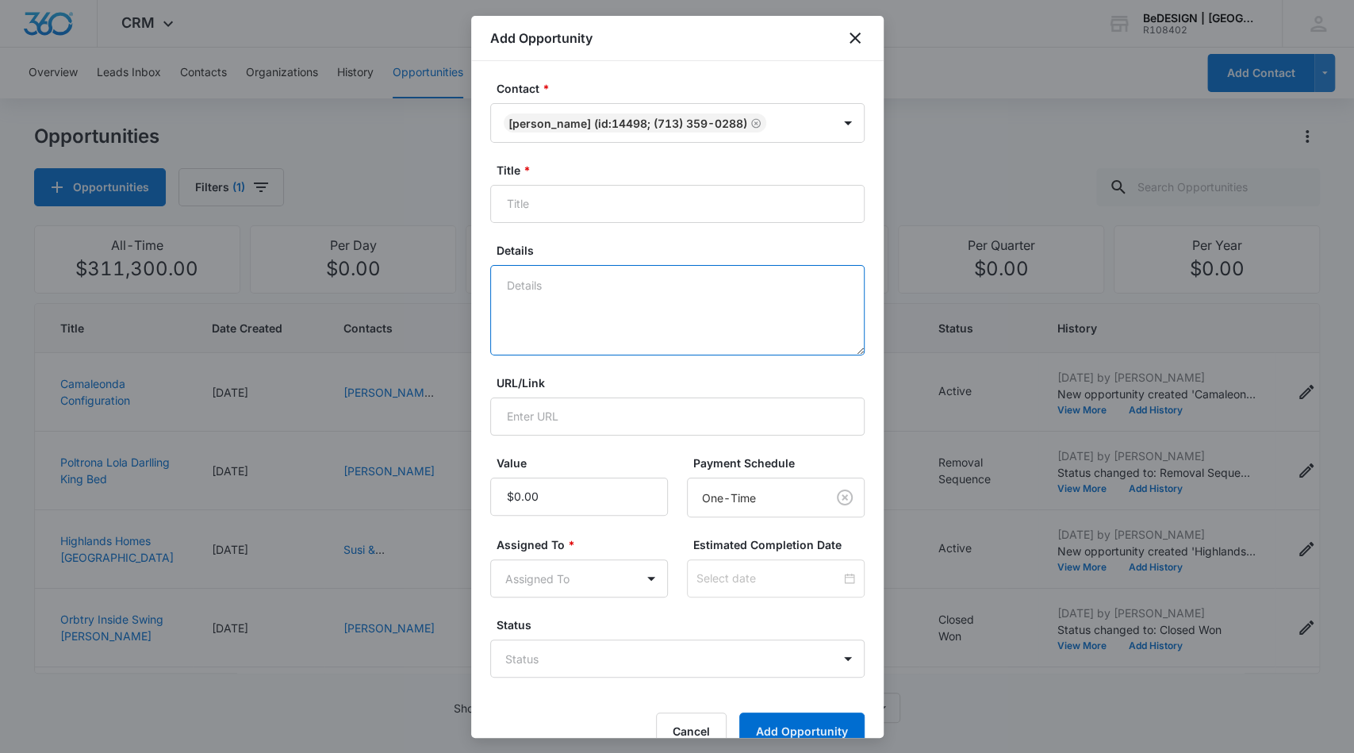
click at [777, 349] on textarea "Details" at bounding box center [677, 310] width 374 height 90
click at [651, 206] on input "Title *" at bounding box center [677, 204] width 374 height 38
type input "Ligne Roset Pumpkin & Oka"
click at [614, 295] on textarea "Details" at bounding box center [677, 310] width 374 height 90
click at [592, 505] on input "Value" at bounding box center [579, 497] width 178 height 38
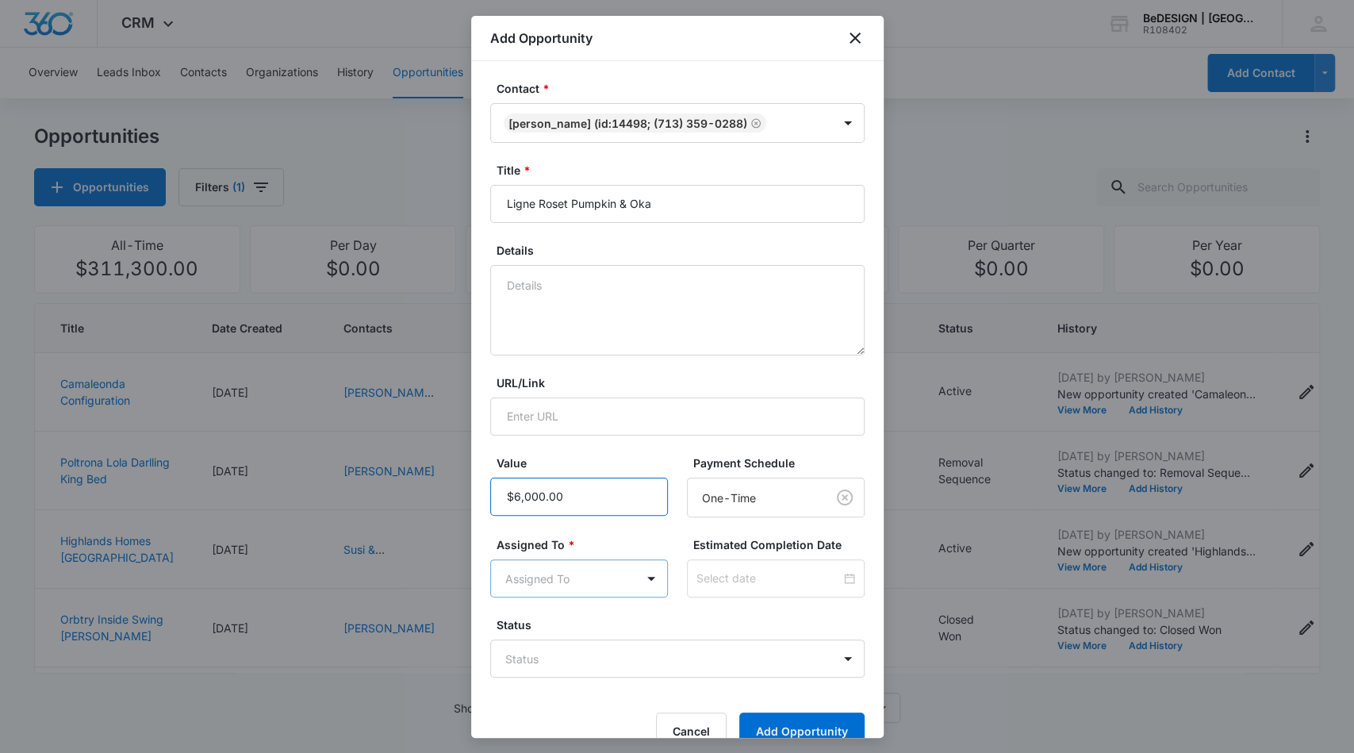
type input "$6,000.00"
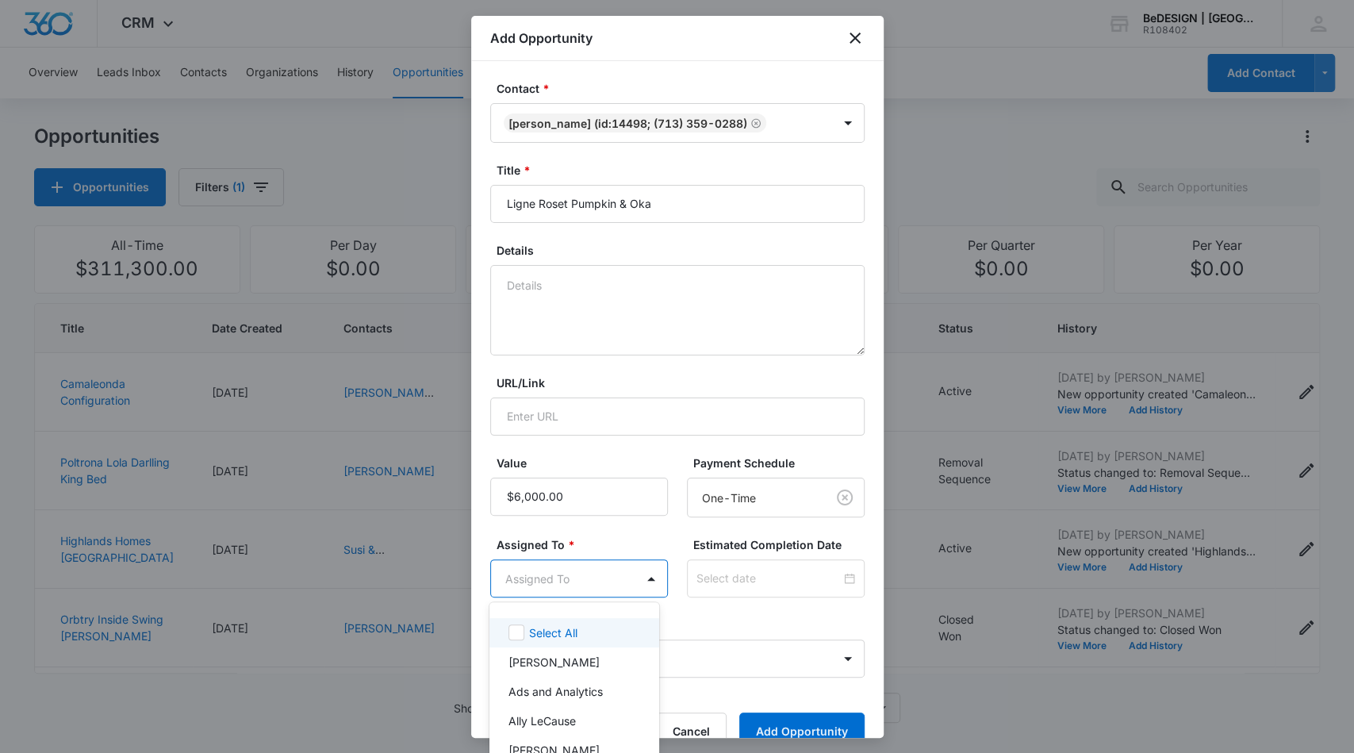
click at [611, 574] on body "CRM Apps Reputation Websites Forms CRM Email Social Content Ads Intelligence Fi…" at bounding box center [677, 376] width 1354 height 753
click at [581, 694] on p "[PERSON_NAME]" at bounding box center [554, 687] width 91 height 17
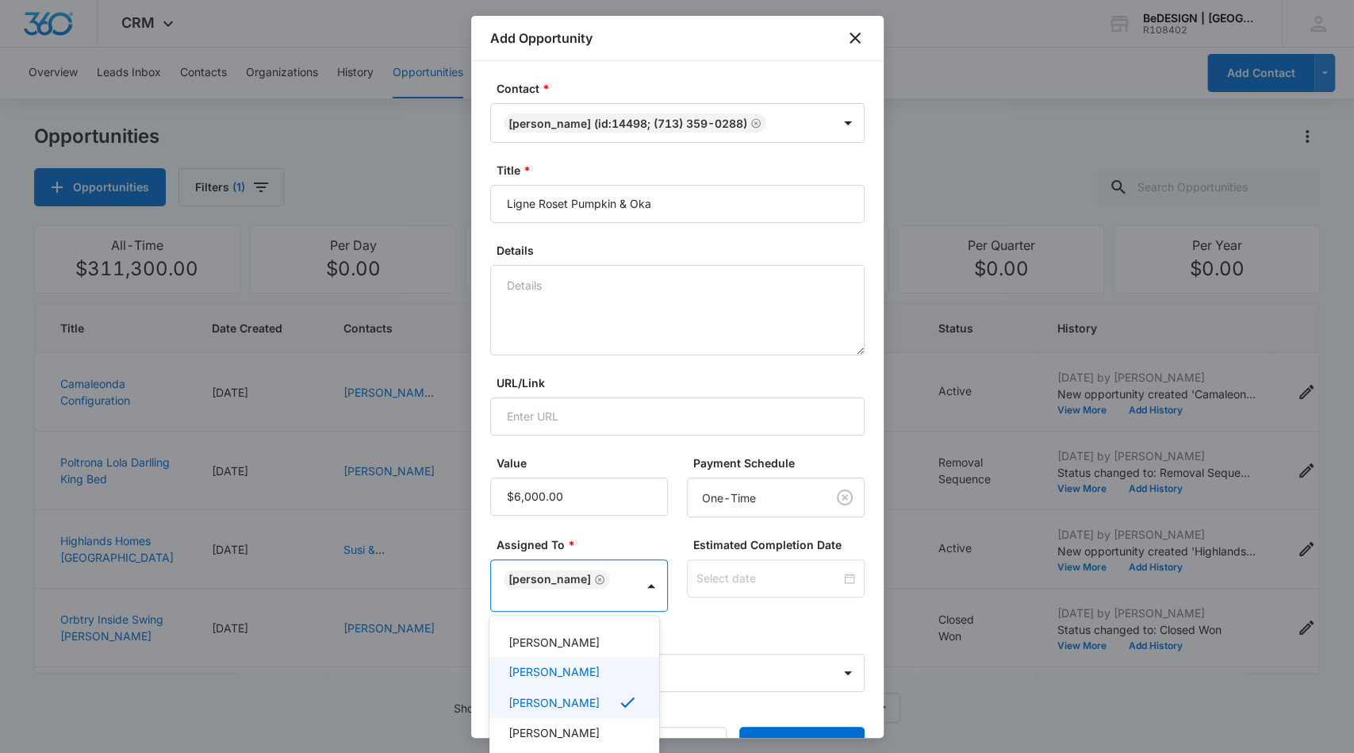
click at [758, 625] on div at bounding box center [677, 376] width 1354 height 753
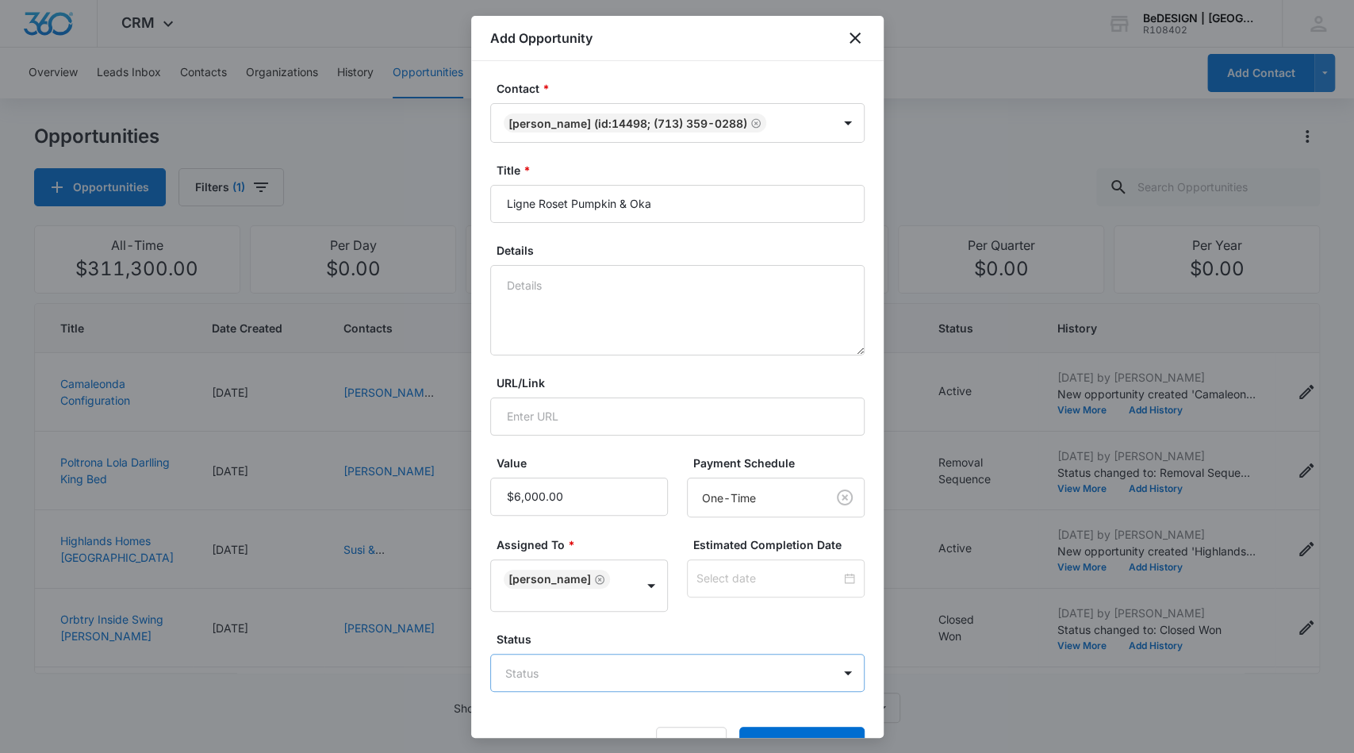
click at [704, 680] on body "CRM Apps Reputation Websites Forms CRM Email Social Content Ads Intelligence Fi…" at bounding box center [677, 376] width 1354 height 753
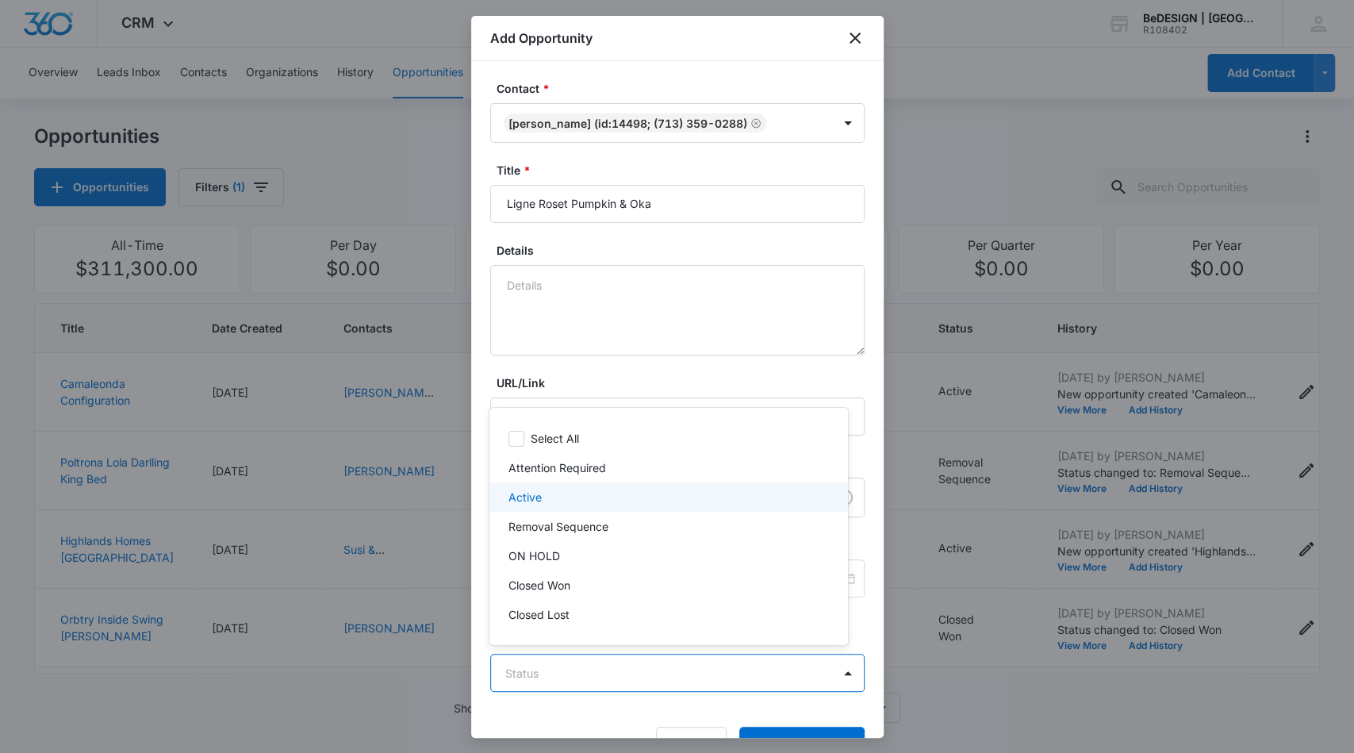
click at [646, 495] on div "Active" at bounding box center [667, 497] width 317 height 17
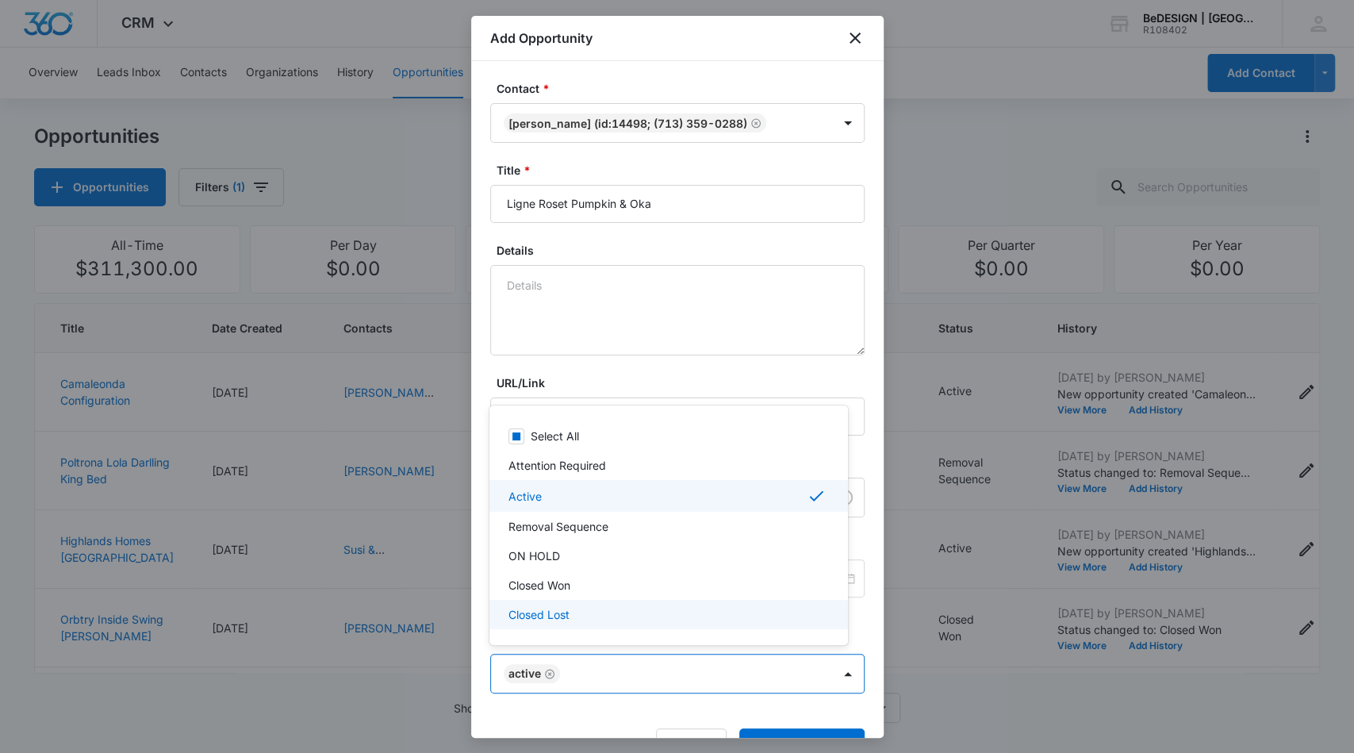
click at [777, 733] on div at bounding box center [677, 376] width 1354 height 753
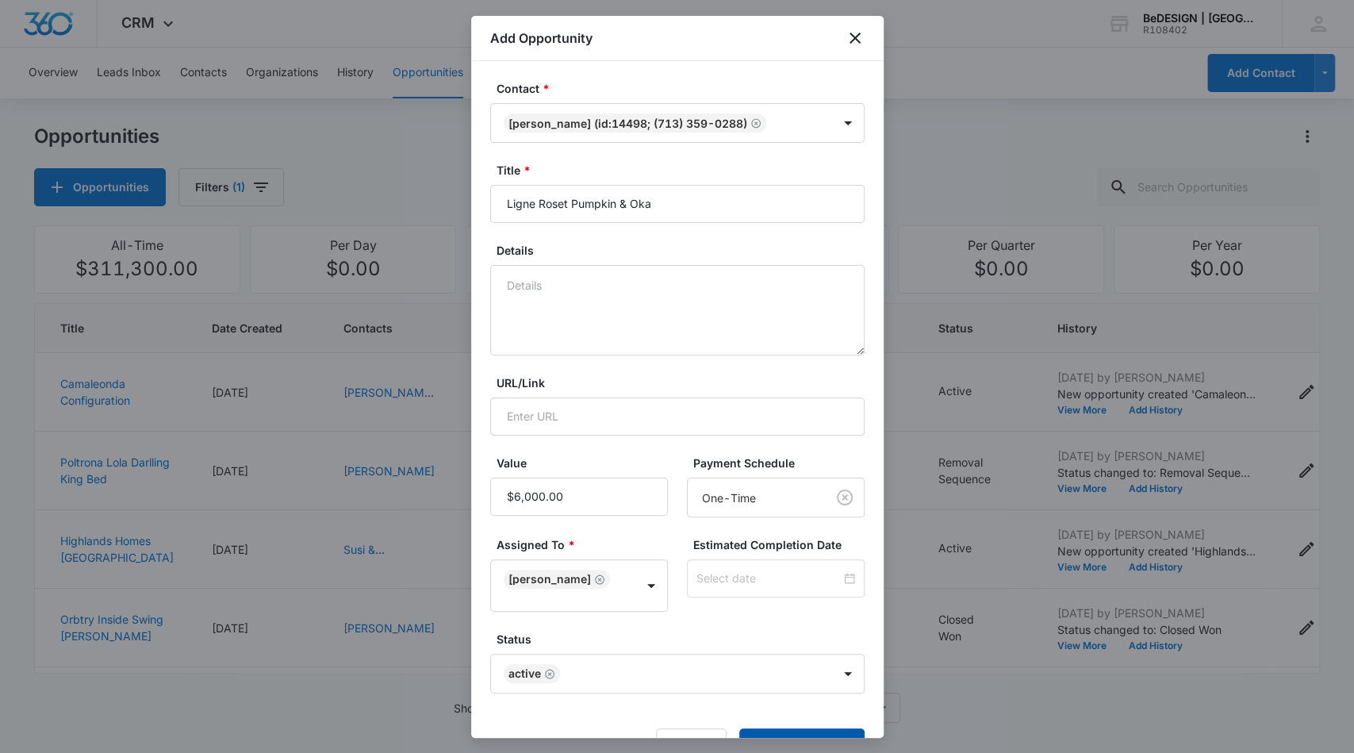
click at [777, 733] on button "Add Opportunity" at bounding box center [801, 747] width 125 height 38
